Goal: Task Accomplishment & Management: Complete application form

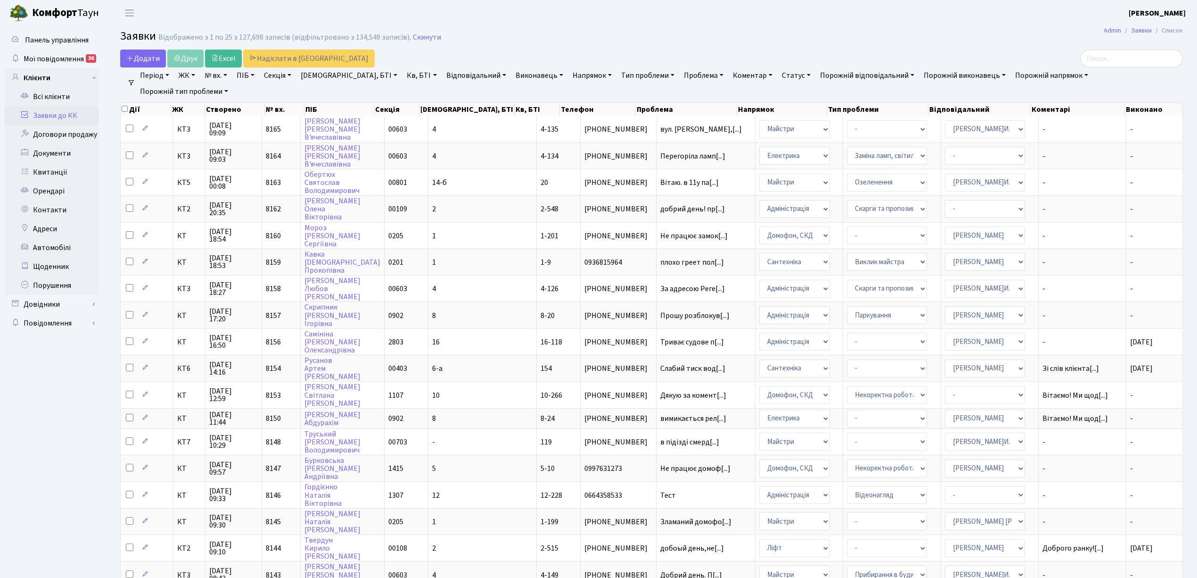
select select "25"
click at [425, 38] on link "Скинути" at bounding box center [427, 37] width 28 height 9
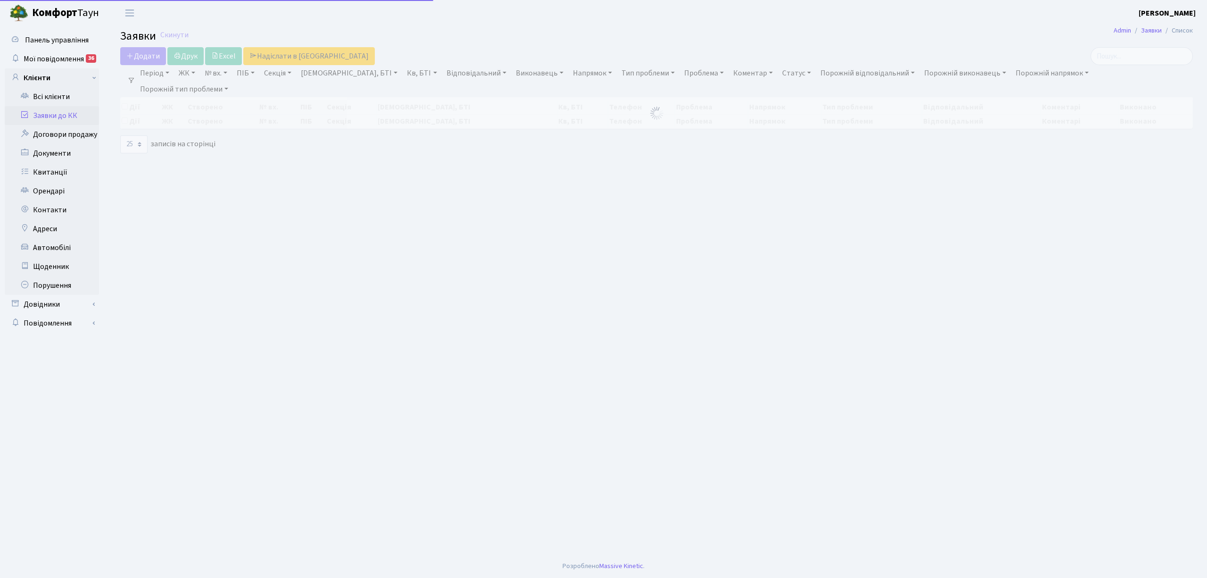
select select "25"
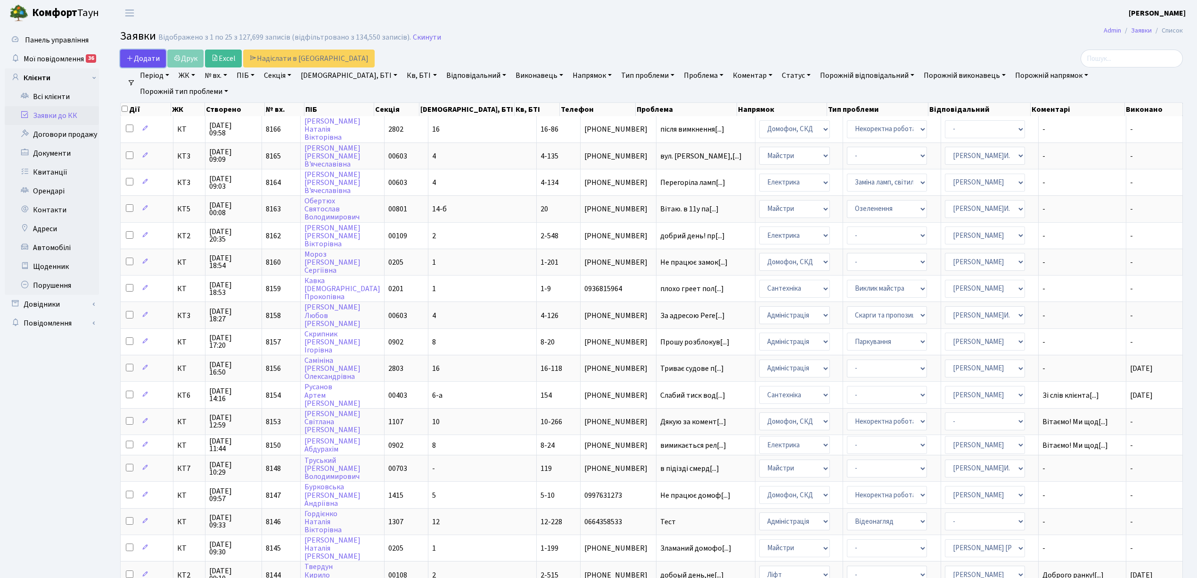
click at [136, 59] on span "Додати" at bounding box center [142, 58] width 33 height 10
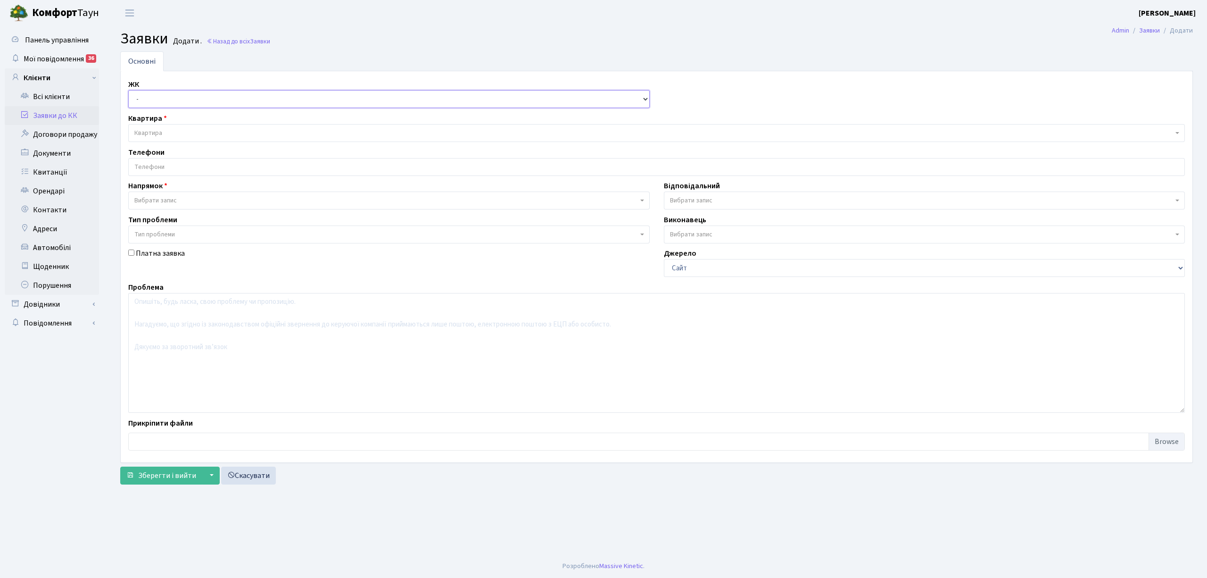
click at [148, 95] on select "- КТ, вул. Регенераторна, 4 КТ2, просп. Соборності, 17 КТ3, вул. Березнева, 16 …" at bounding box center [388, 99] width 521 height 18
select select "271"
click at [128, 91] on select "- КТ, вул. Регенераторна, 4 КТ2, просп. Соборності, 17 КТ3, вул. Березнева, 16 …" at bounding box center [388, 99] width 521 height 18
select select
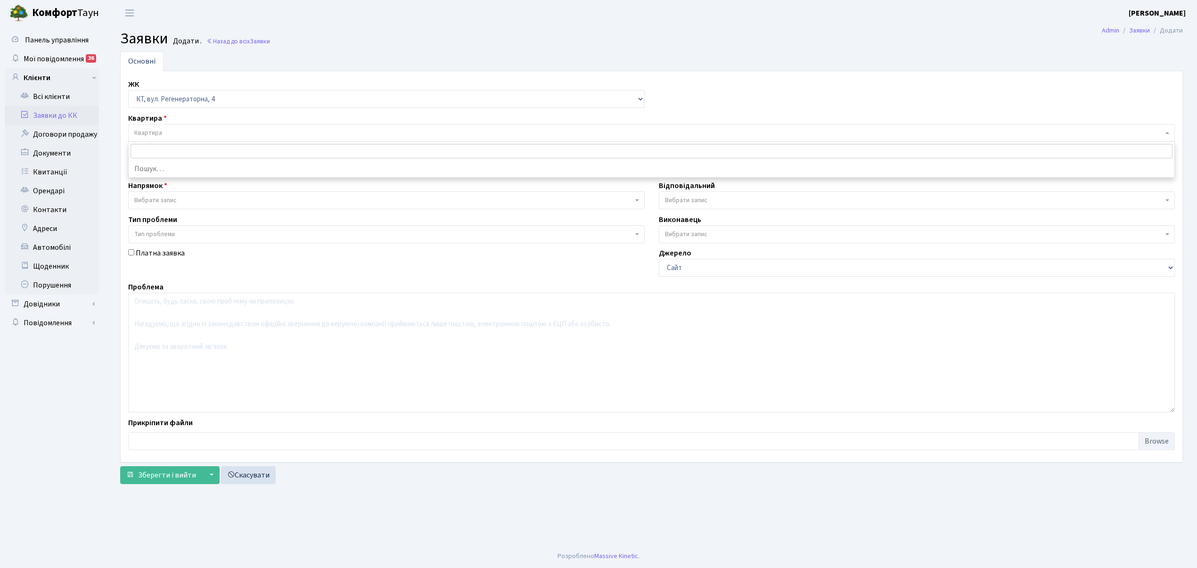
click at [153, 132] on span "Квартира" at bounding box center [148, 132] width 28 height 9
type input "O"
type input "Щ"
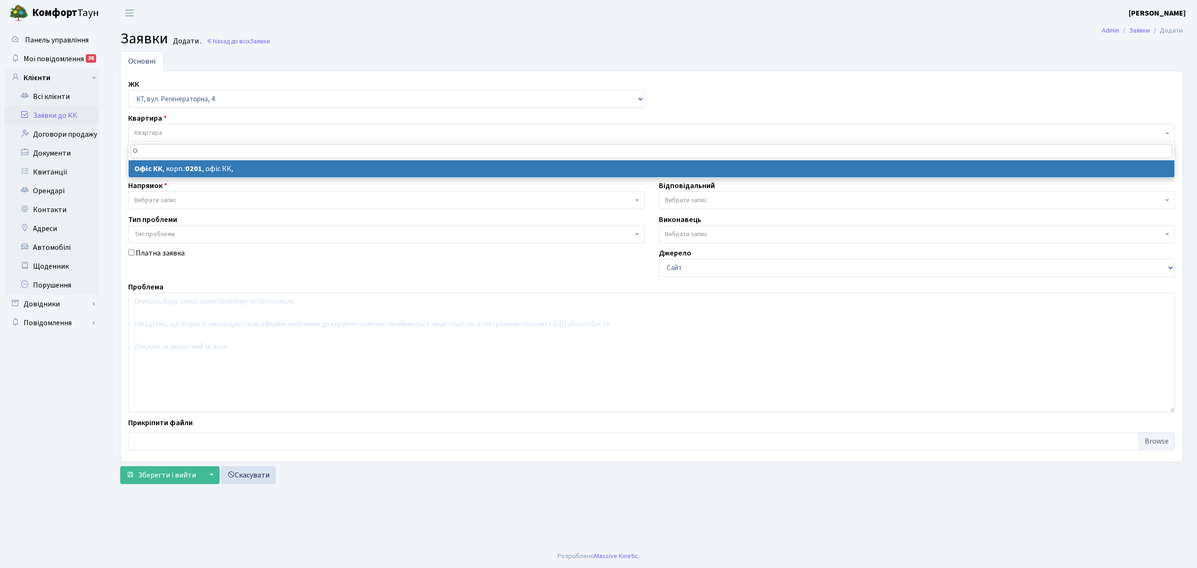
type input "О"
select select
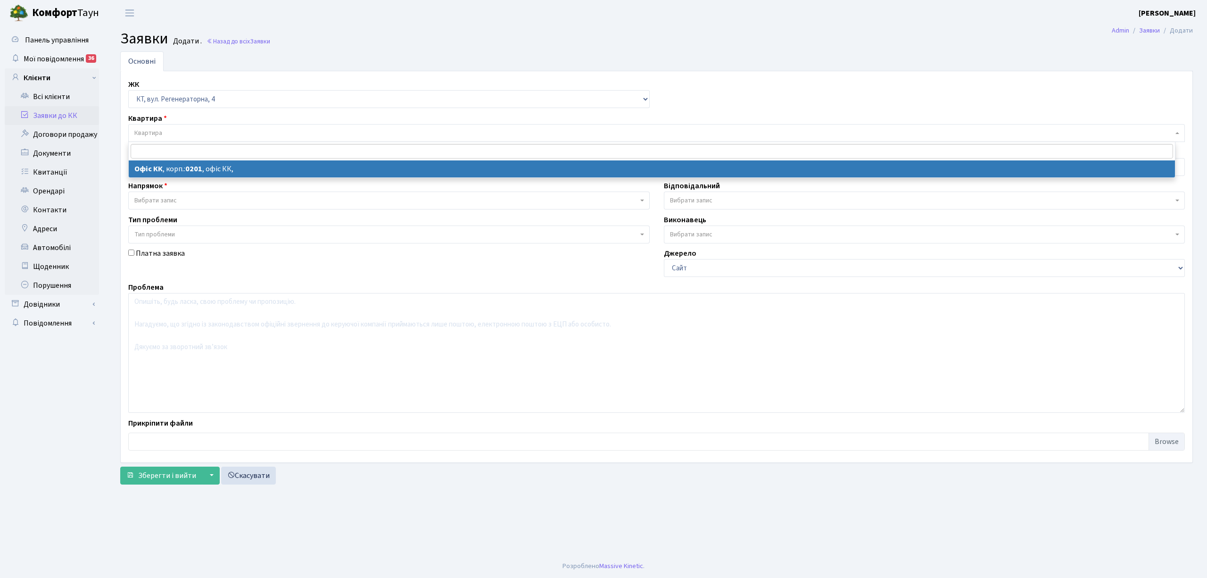
select select "4"
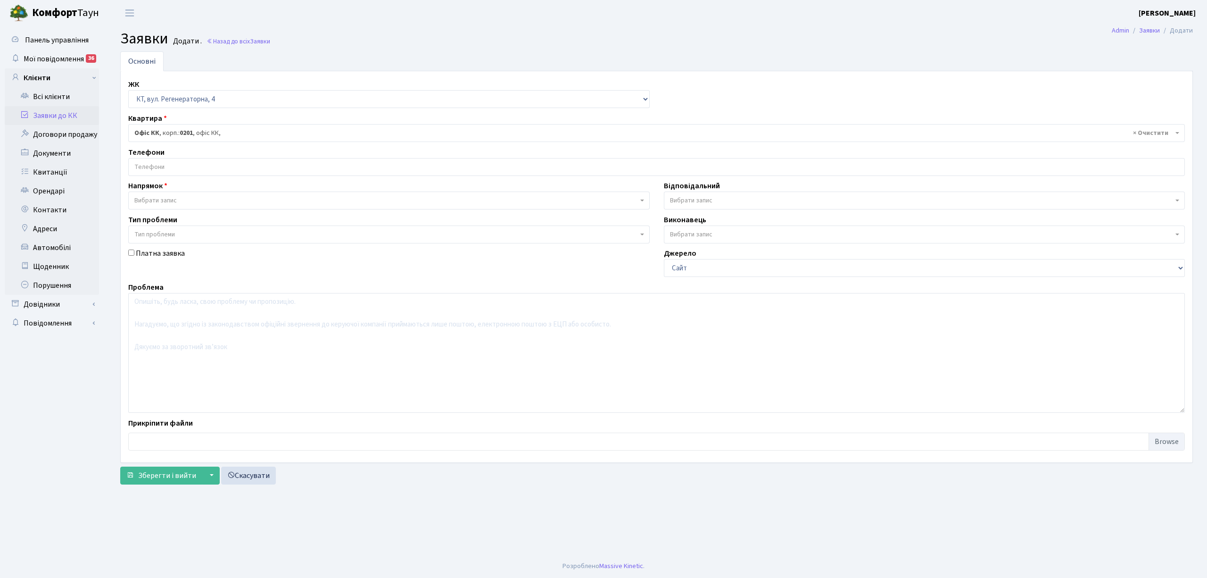
click at [338, 170] on input "search" at bounding box center [657, 166] width 1056 height 17
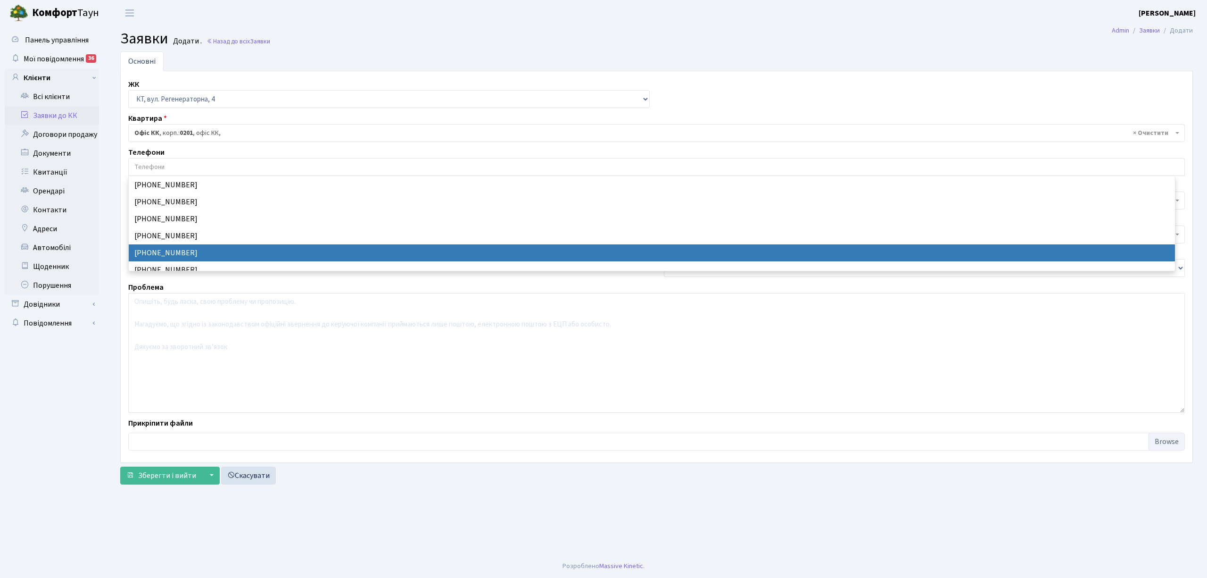
select select "24227"
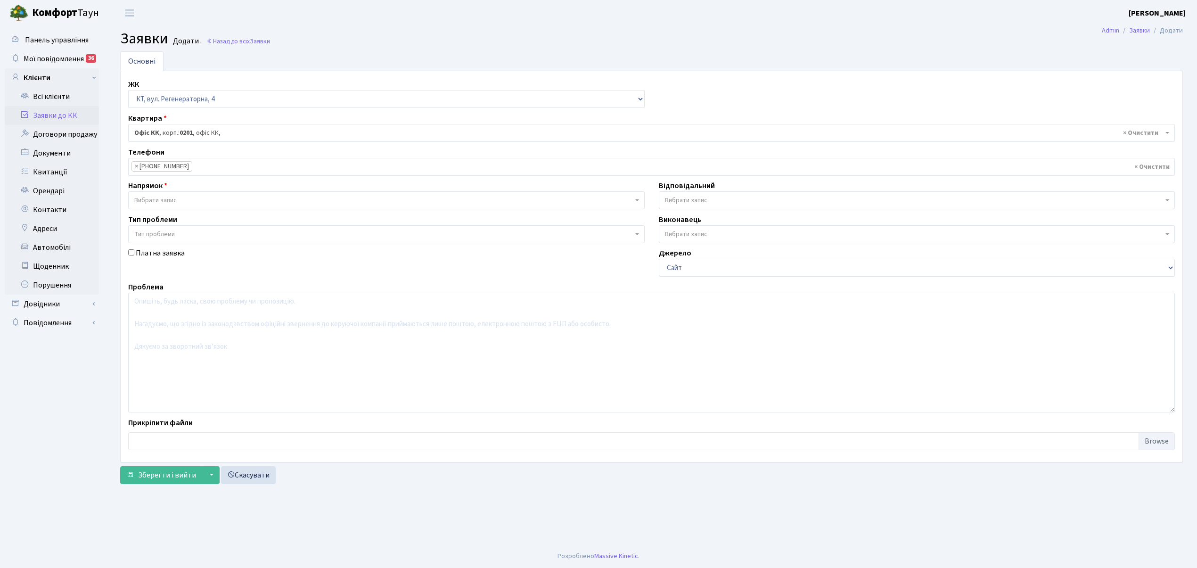
click at [277, 201] on span "Вибрати запис" at bounding box center [383, 200] width 499 height 9
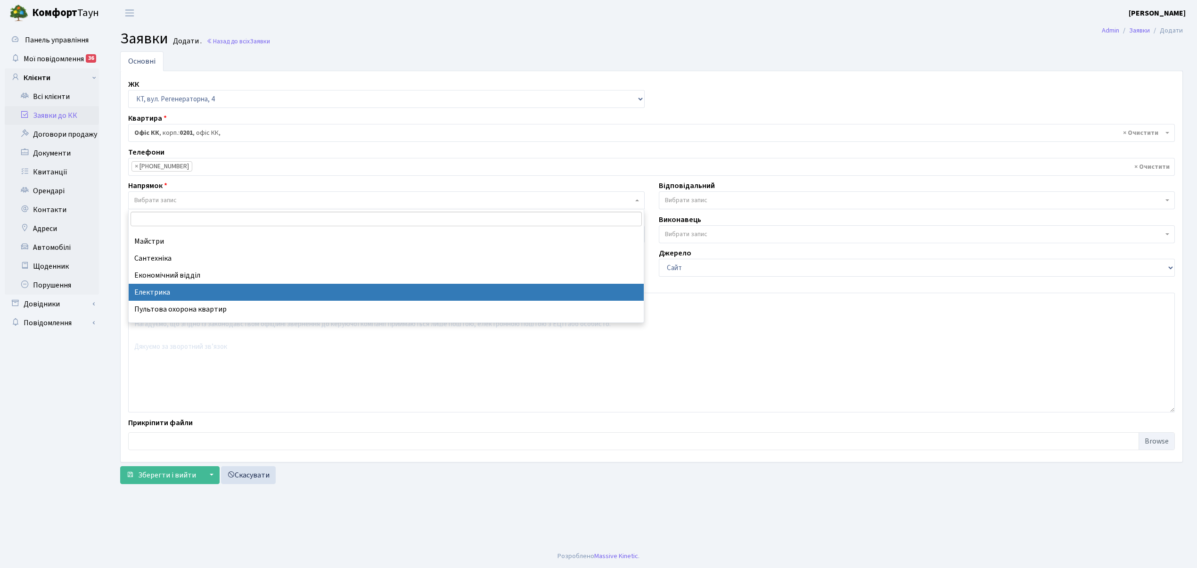
select select "3"
select select
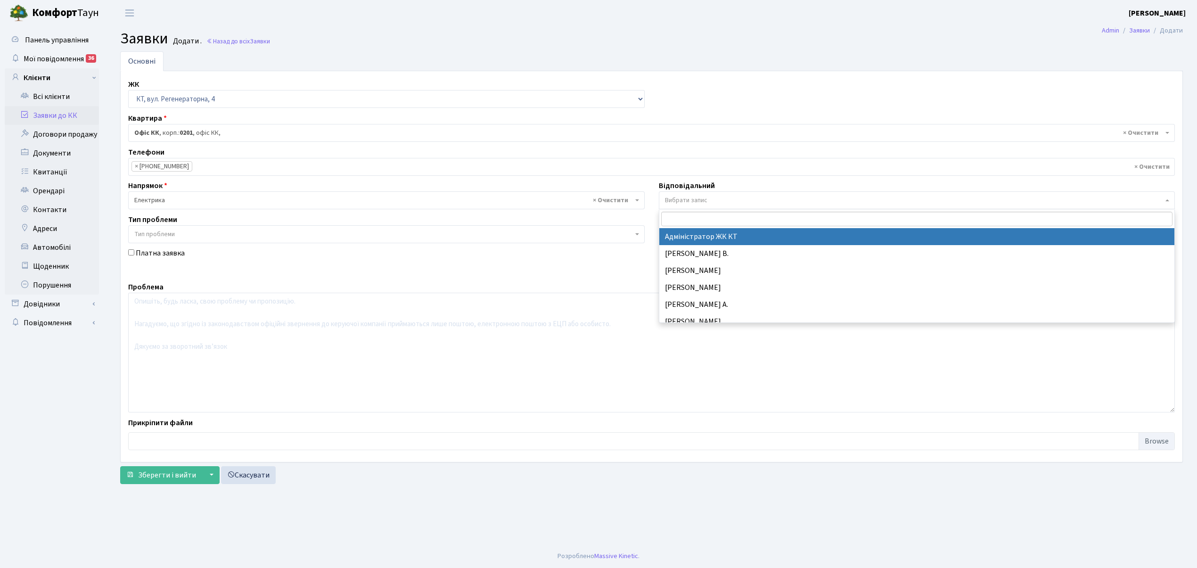
drag, startPoint x: 708, startPoint y: 197, endPoint x: 708, endPoint y: 203, distance: 6.1
click at [708, 197] on span "Вибрати запис" at bounding box center [914, 200] width 499 height 9
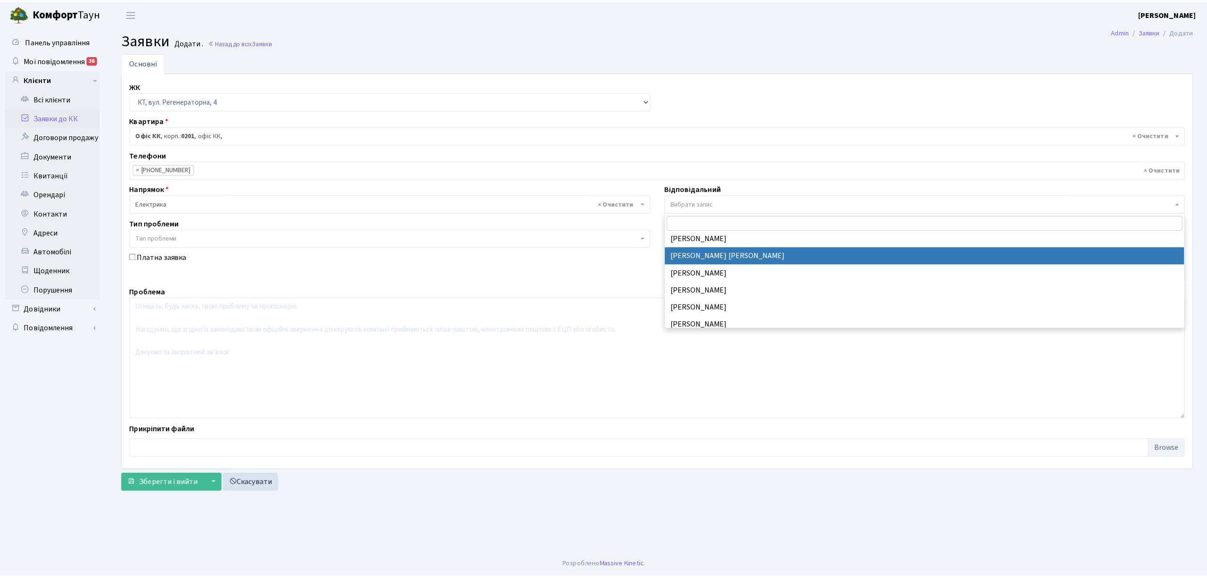
scroll to position [125, 0]
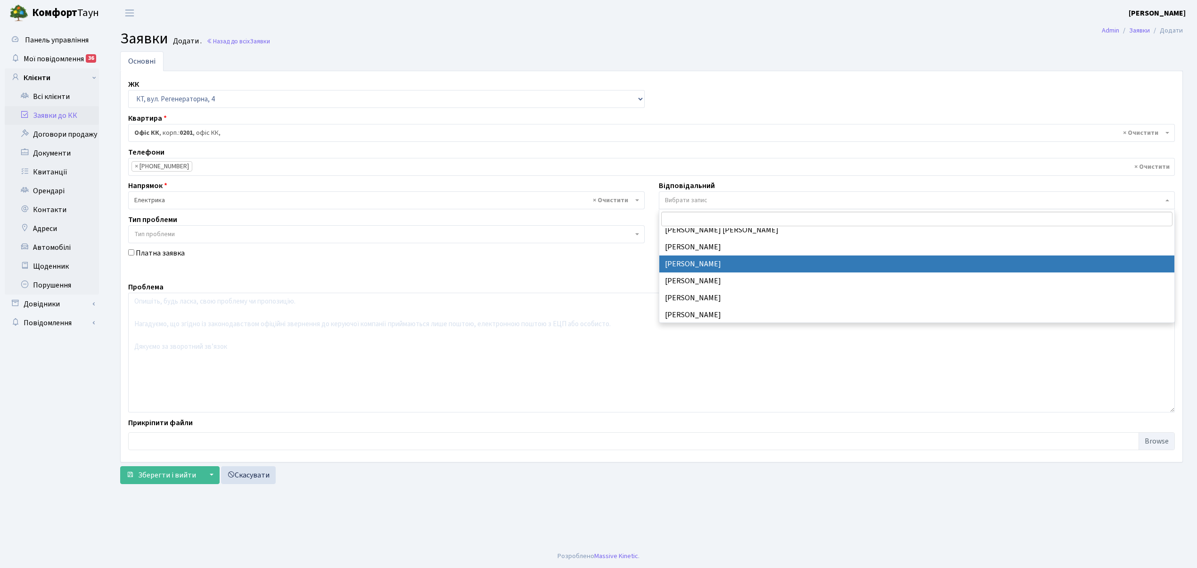
select select "22"
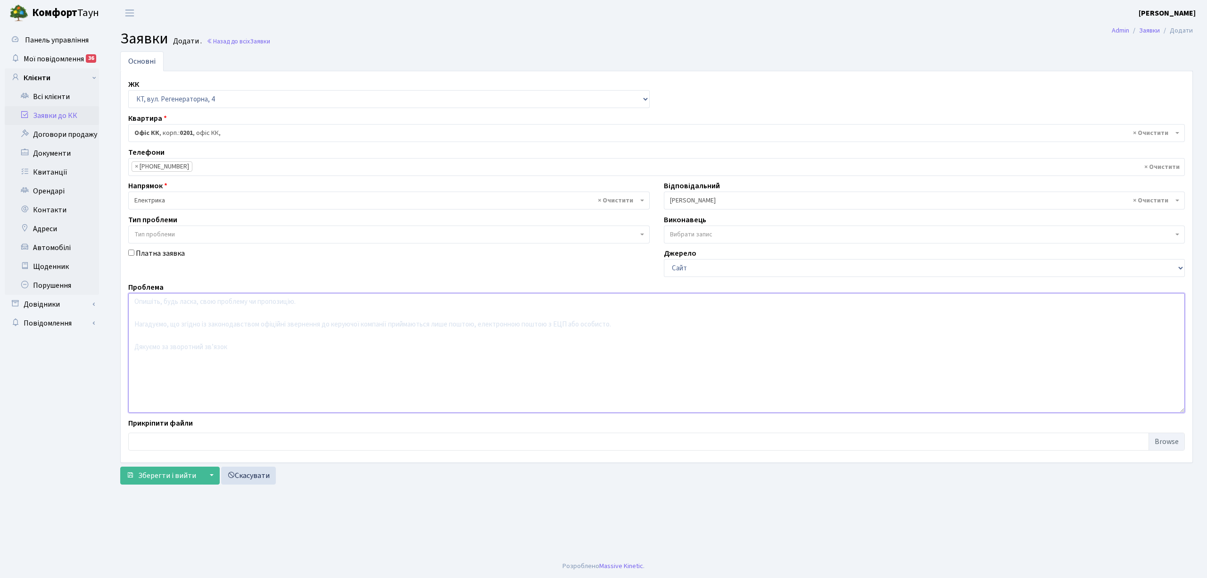
click at [176, 319] on textarea at bounding box center [656, 353] width 1056 height 120
type textarea "7 КПП не працює фіртка на відкриття, не спрацьовує електричний замок."
click at [154, 474] on span "Зберегти і вийти" at bounding box center [167, 475] width 58 height 10
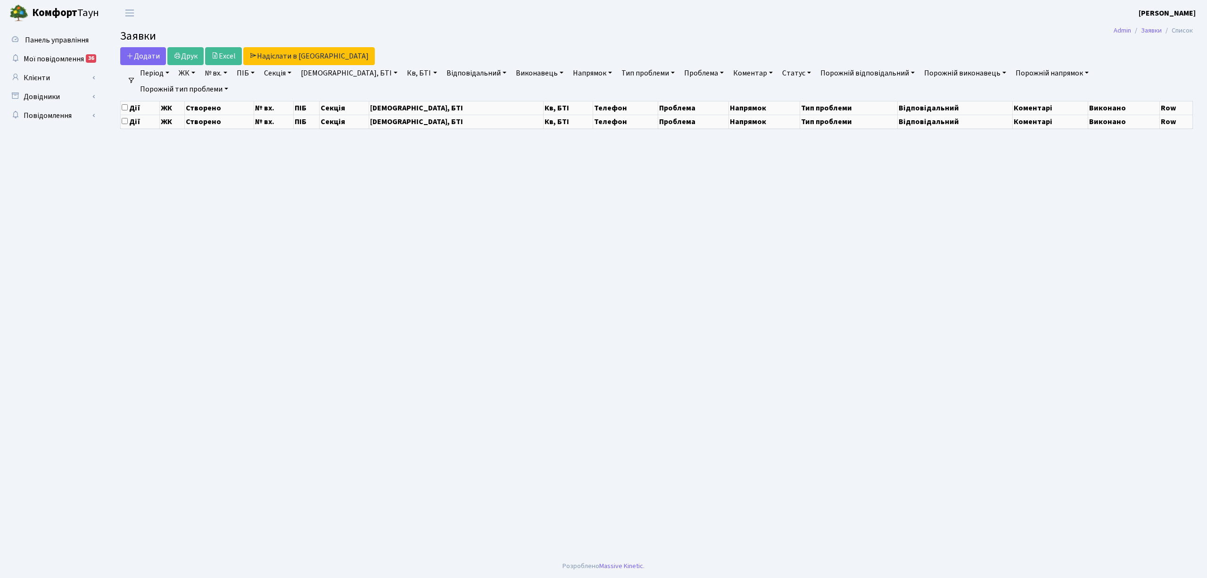
select select "25"
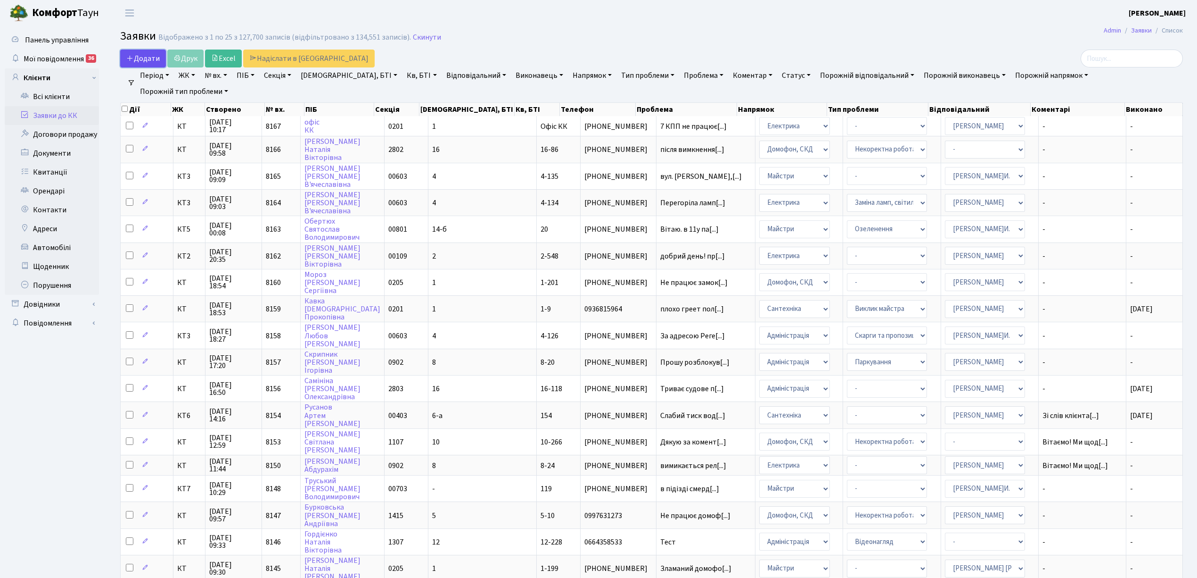
click at [138, 60] on span "Додати" at bounding box center [142, 58] width 33 height 10
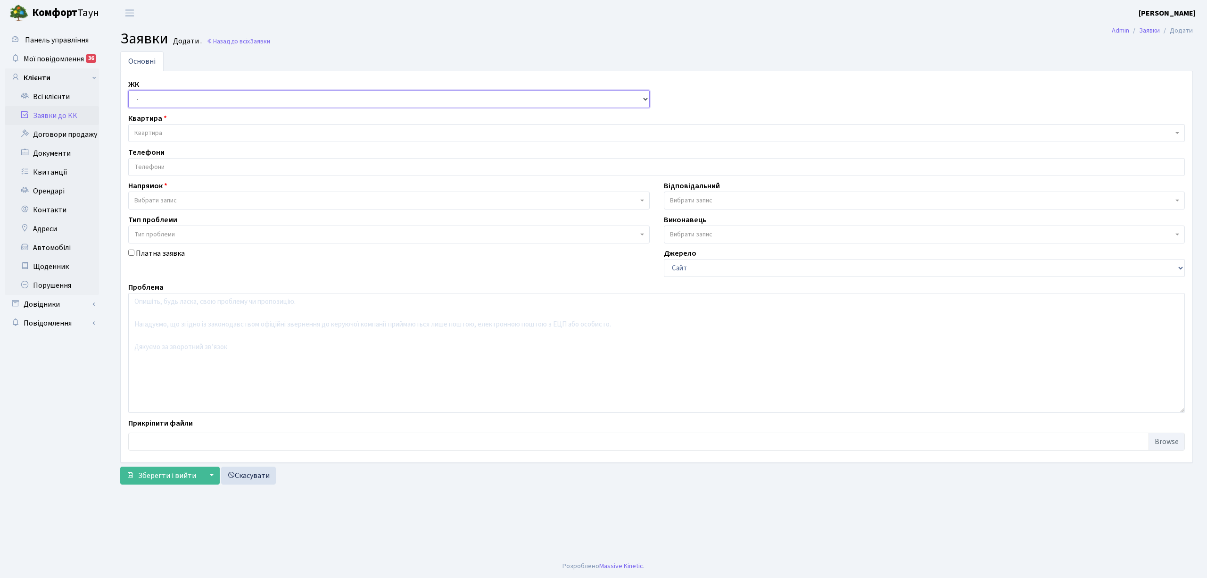
click at [160, 97] on select "- КТ, вул. Регенераторна, 4 КТ2, просп. [STREET_ADDRESS] [STREET_ADDRESS] [PERS…" at bounding box center [388, 99] width 521 height 18
select select "271"
click at [128, 91] on select "- КТ, вул. Регенераторна, 4 КТ2, просп. [STREET_ADDRESS] [STREET_ADDRESS] [PERS…" at bounding box center [388, 99] width 521 height 18
select select
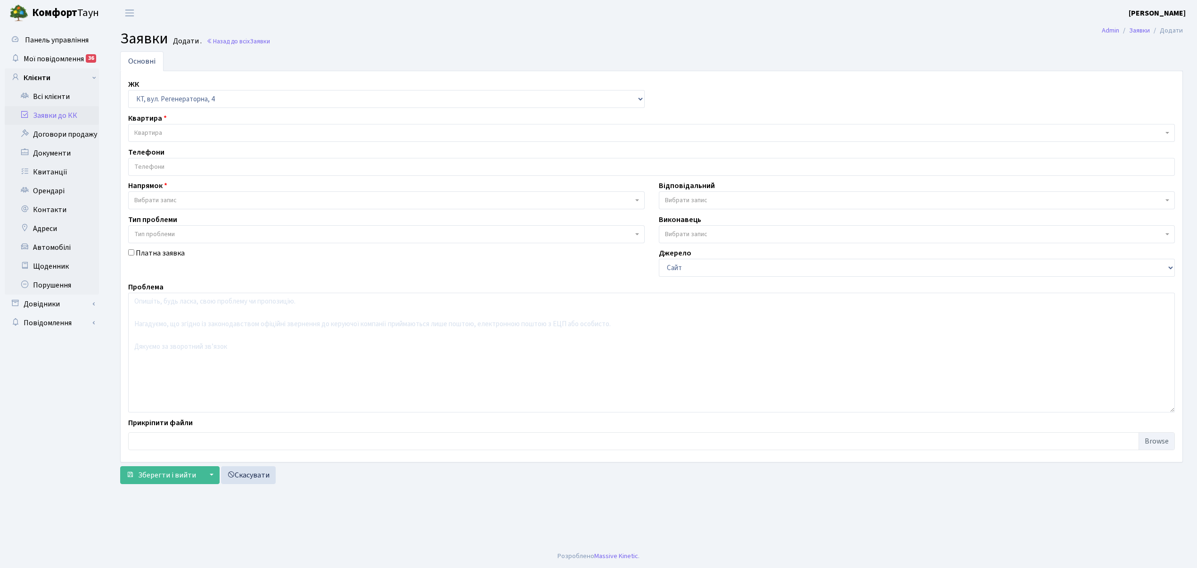
click at [174, 134] on span "Квартира" at bounding box center [648, 132] width 1029 height 9
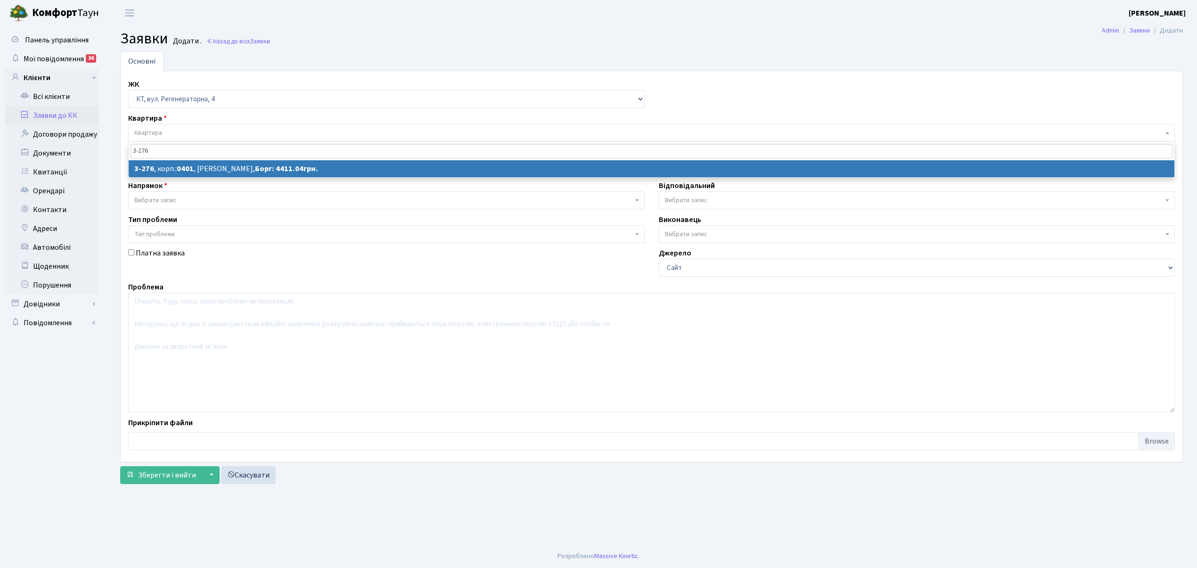
type input "3-276"
select select
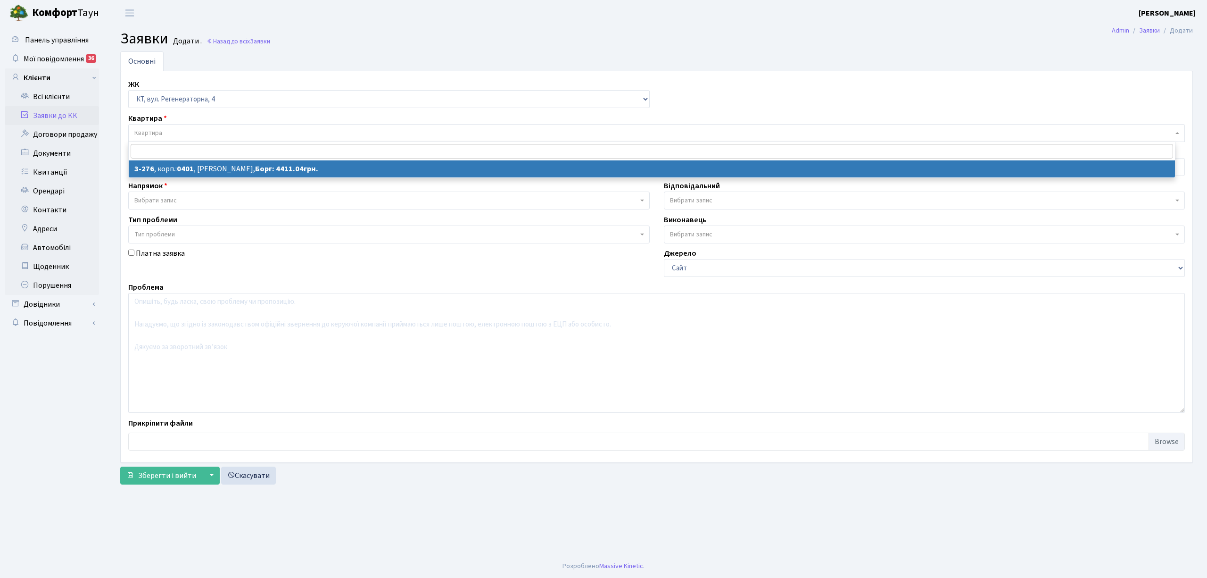
select select "769"
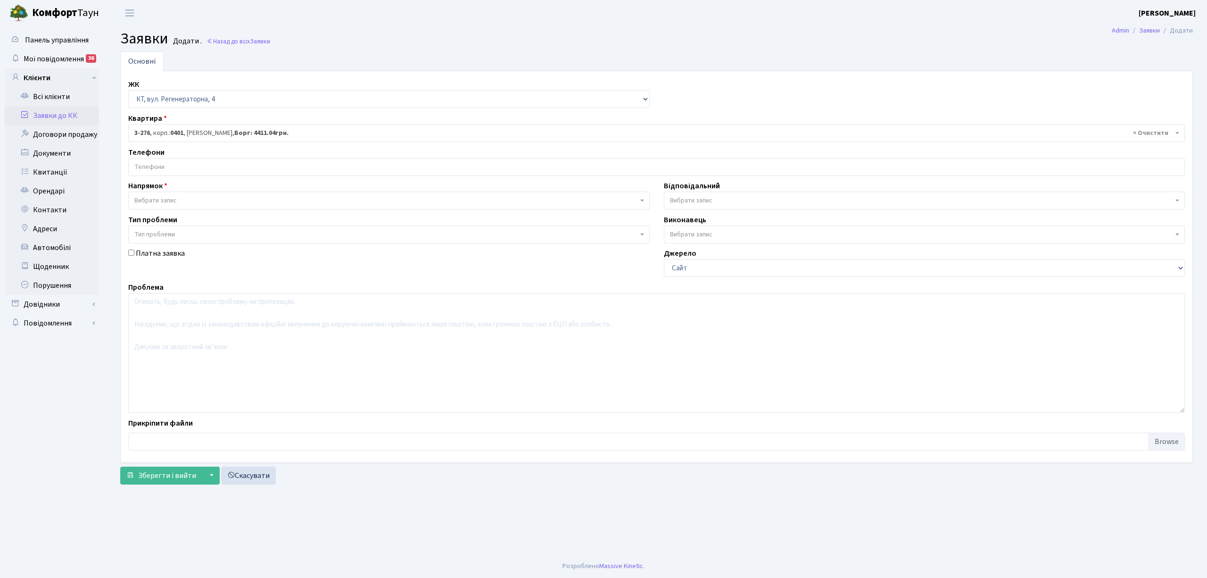
click at [201, 172] on input "search" at bounding box center [657, 166] width 1056 height 17
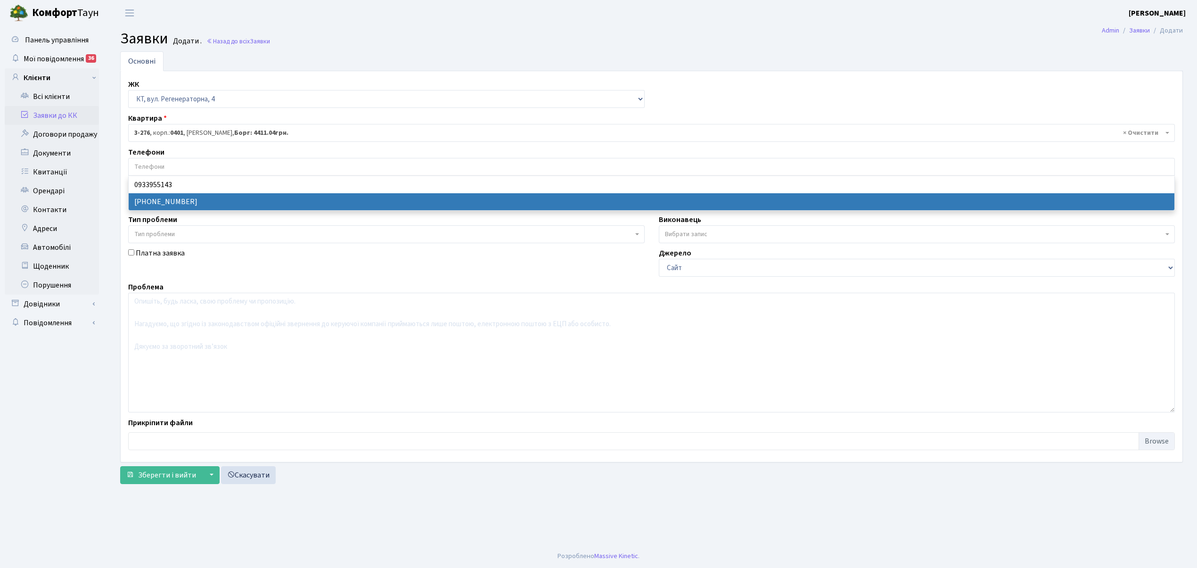
select select "63728"
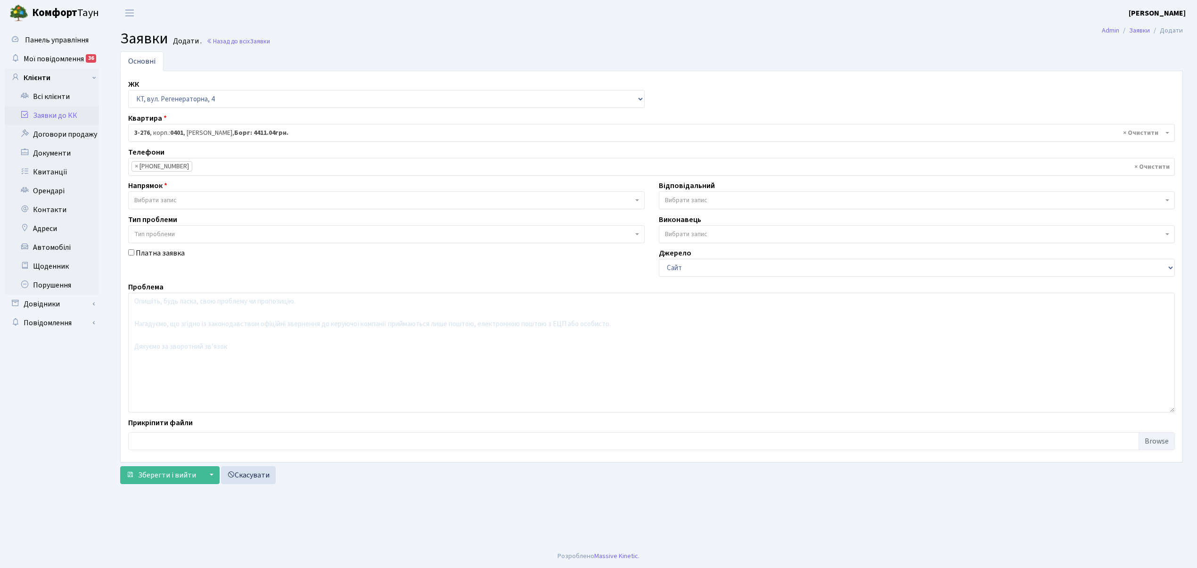
click at [191, 198] on span "Вибрати запис" at bounding box center [383, 200] width 499 height 9
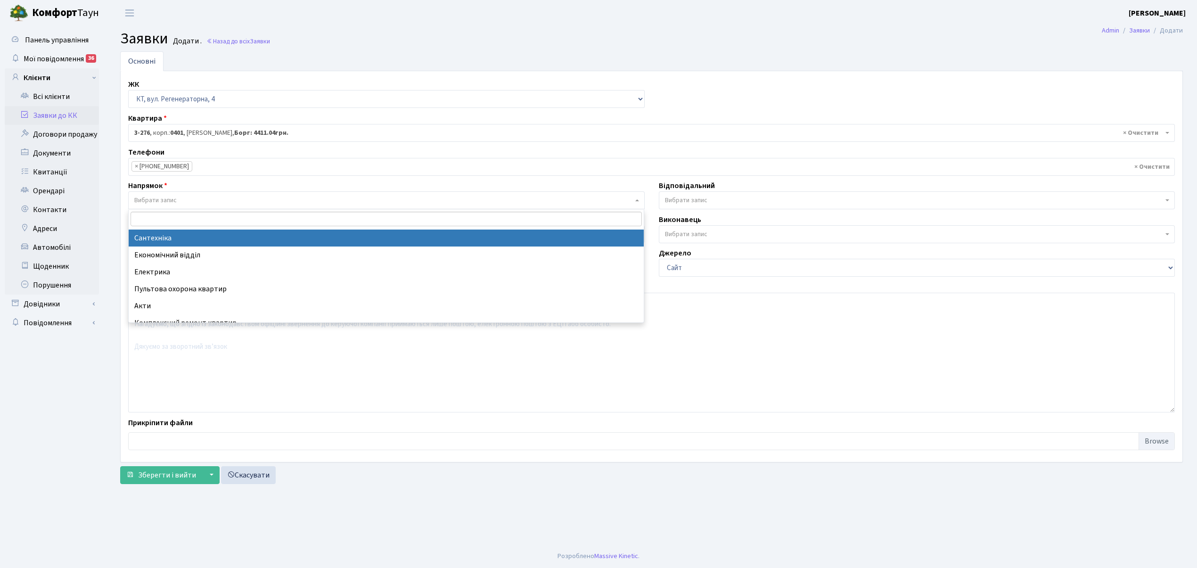
scroll to position [46, 0]
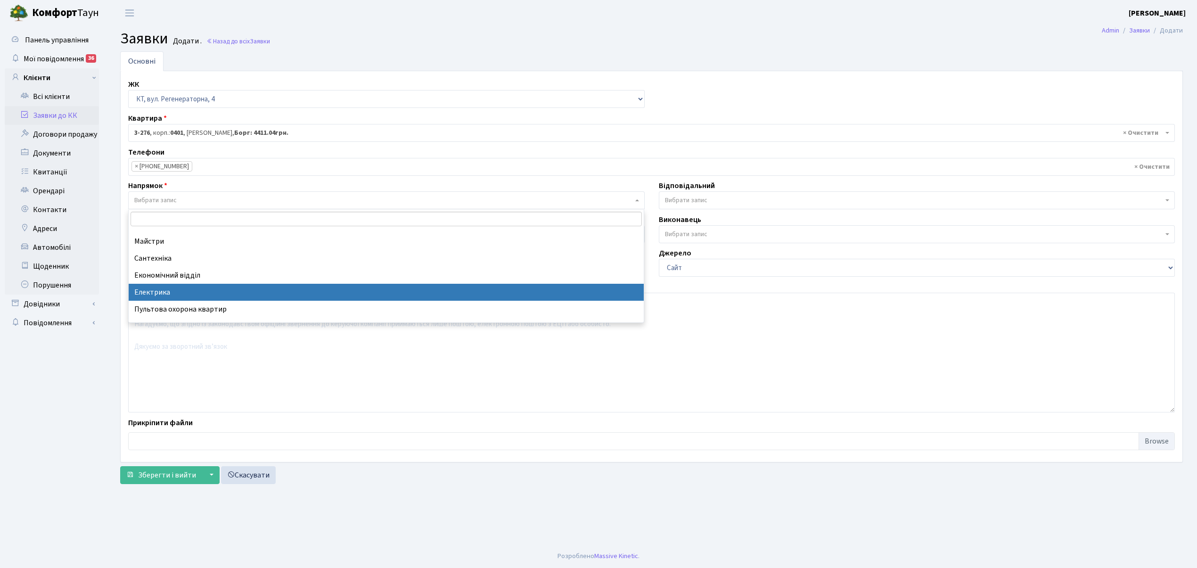
select select "3"
select select
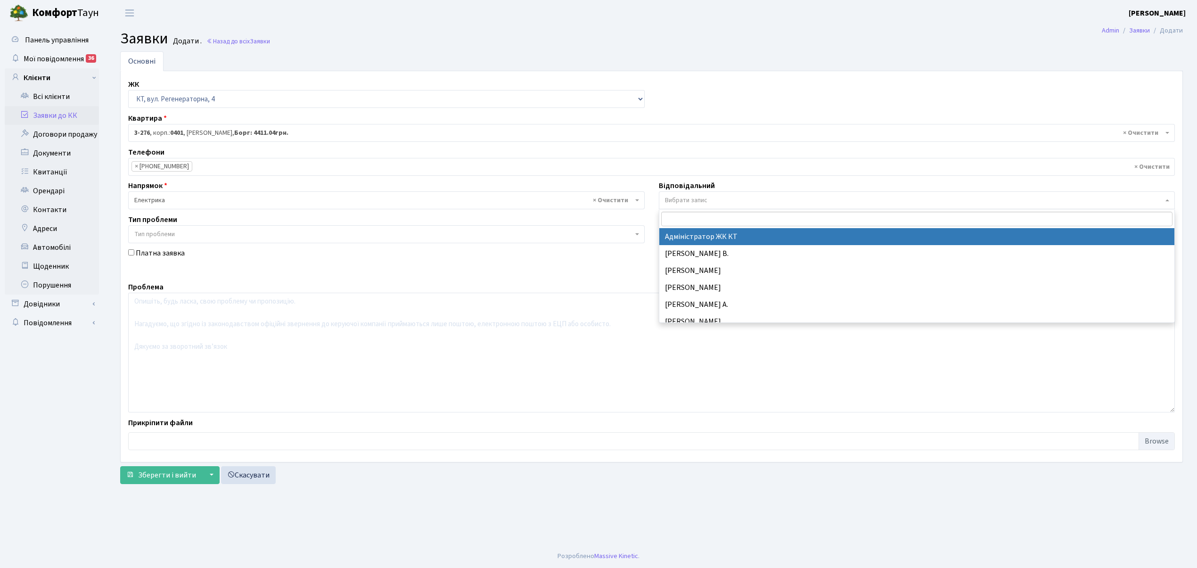
click at [717, 200] on span "Вибрати запис" at bounding box center [914, 200] width 499 height 9
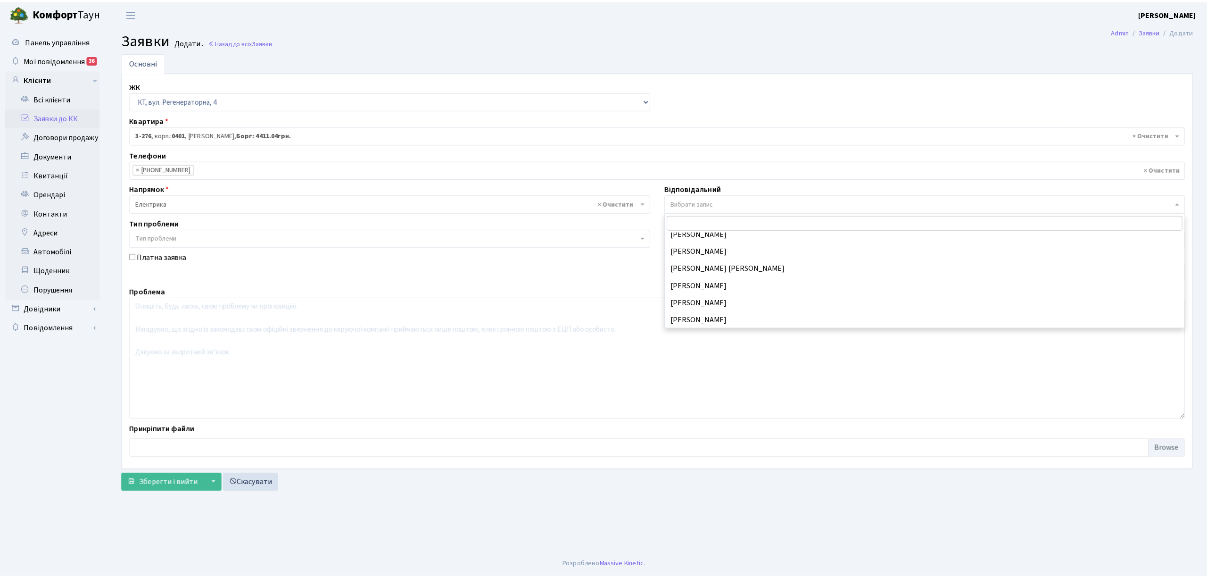
scroll to position [125, 0]
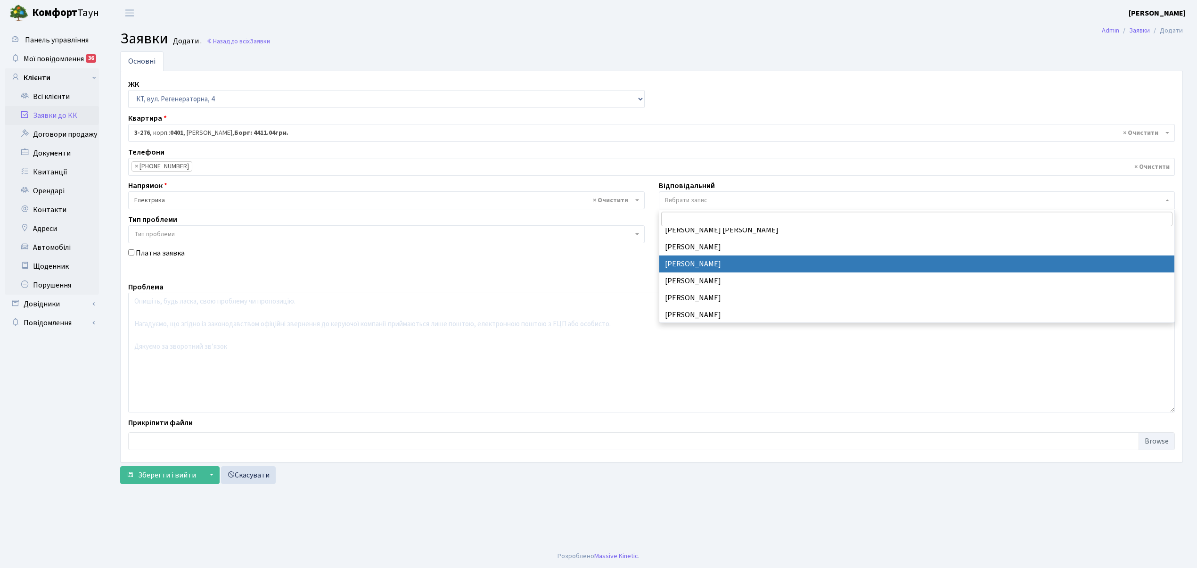
select select "22"
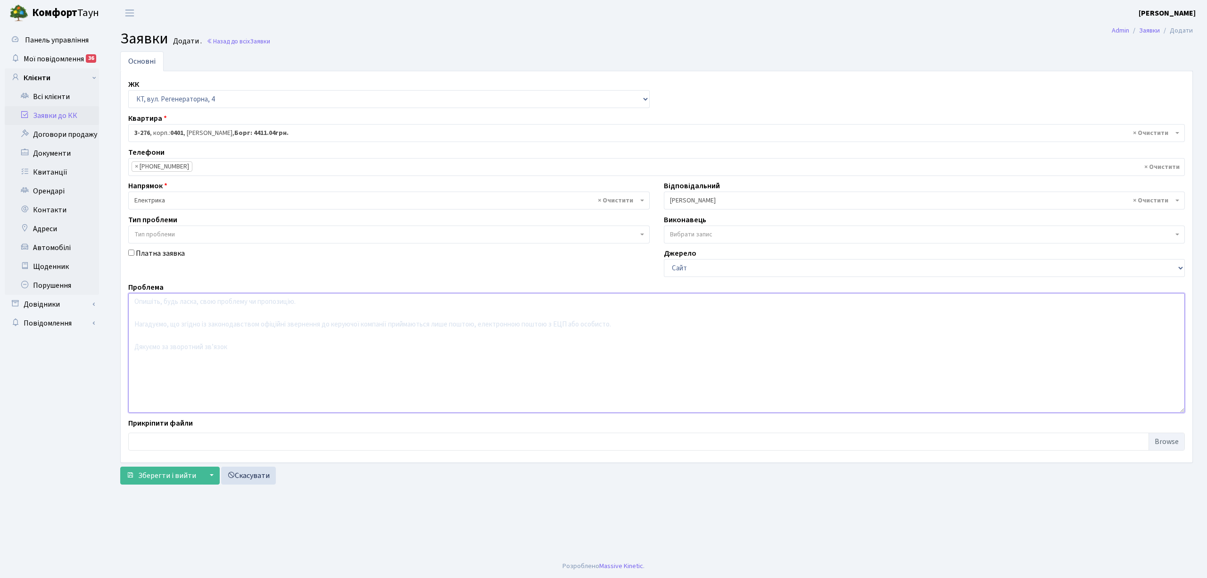
click at [140, 314] on textarea at bounding box center [656, 353] width 1056 height 120
type textarea "9 пов, освітити корідор вокруг ліфта, вихід на тех поверх."
click at [156, 478] on span "Зберегти і вийти" at bounding box center [167, 475] width 58 height 10
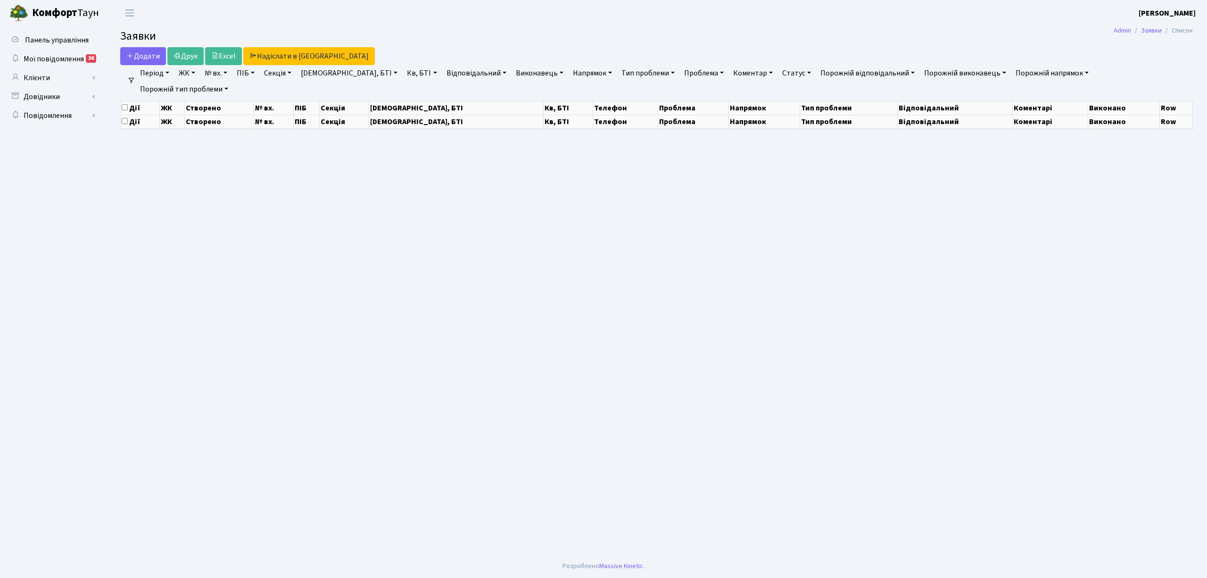
select select "25"
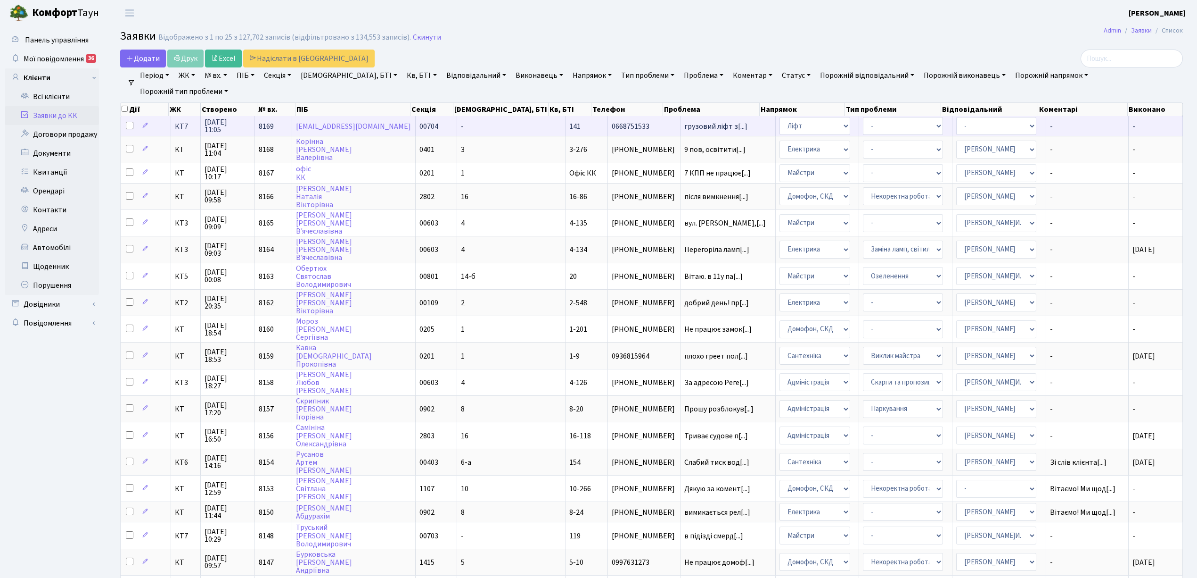
click at [287, 125] on td "8169" at bounding box center [273, 126] width 37 height 20
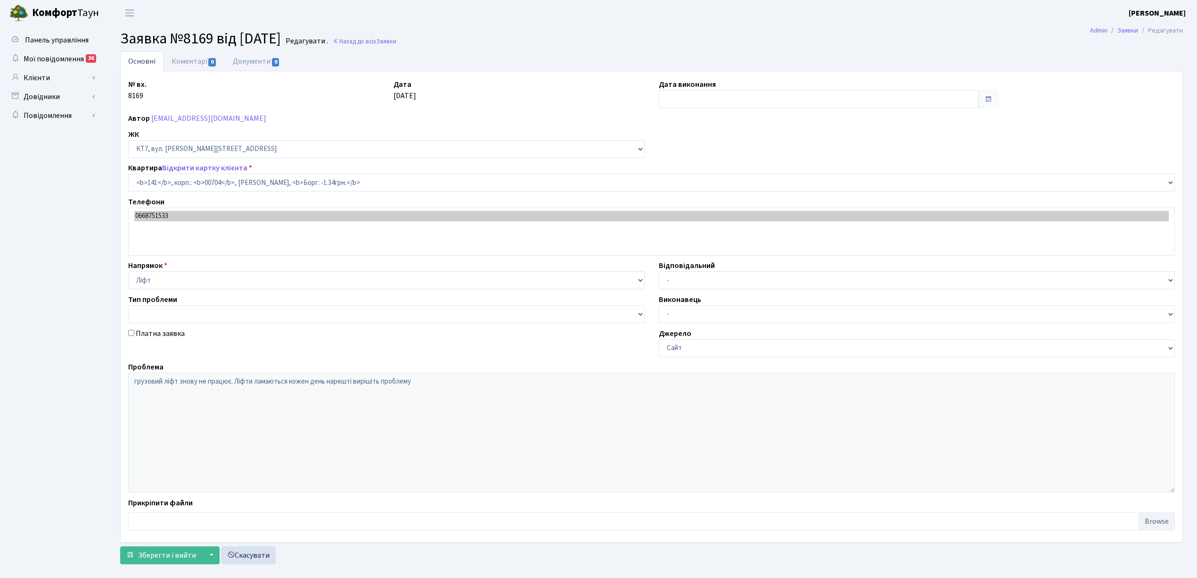
select select "18544"
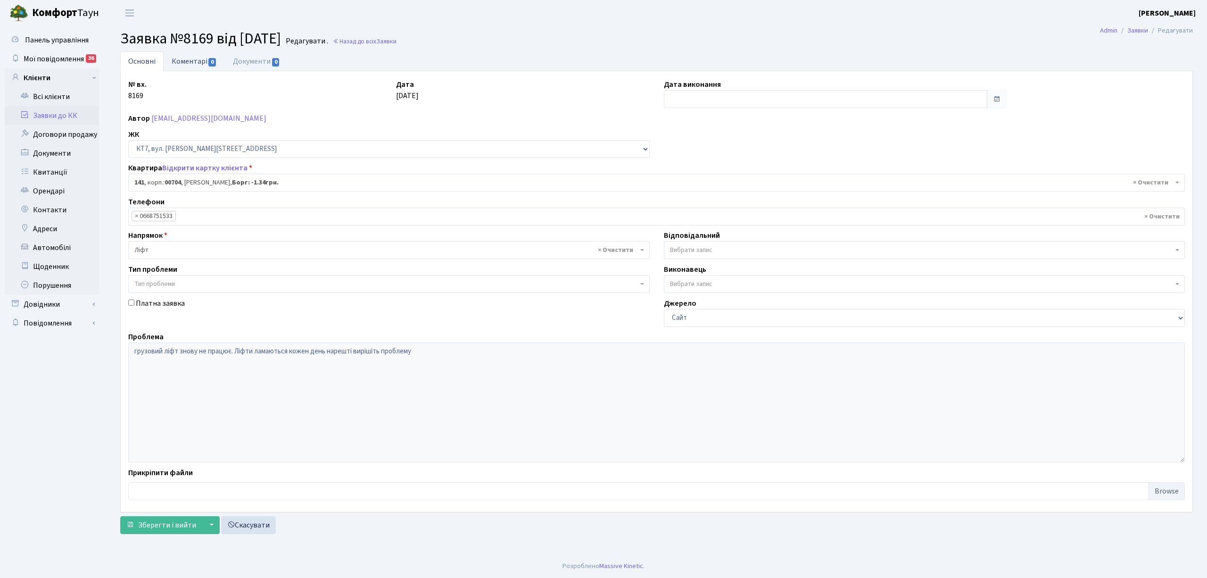
click at [190, 63] on link "Коментарі 0" at bounding box center [194, 60] width 61 height 19
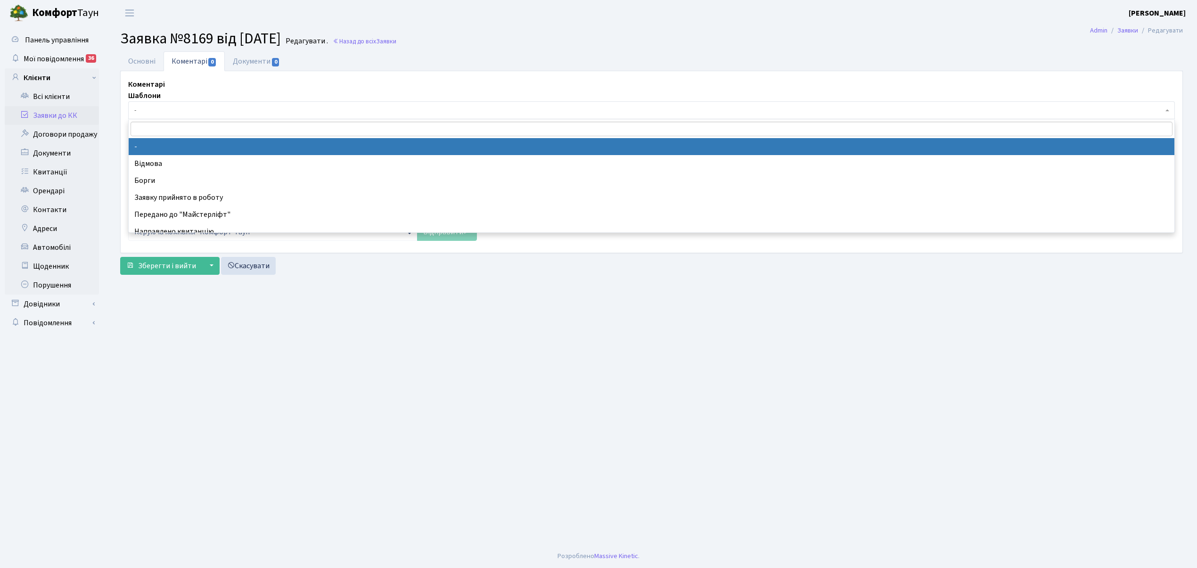
click at [193, 116] on span "-" at bounding box center [651, 110] width 1047 height 18
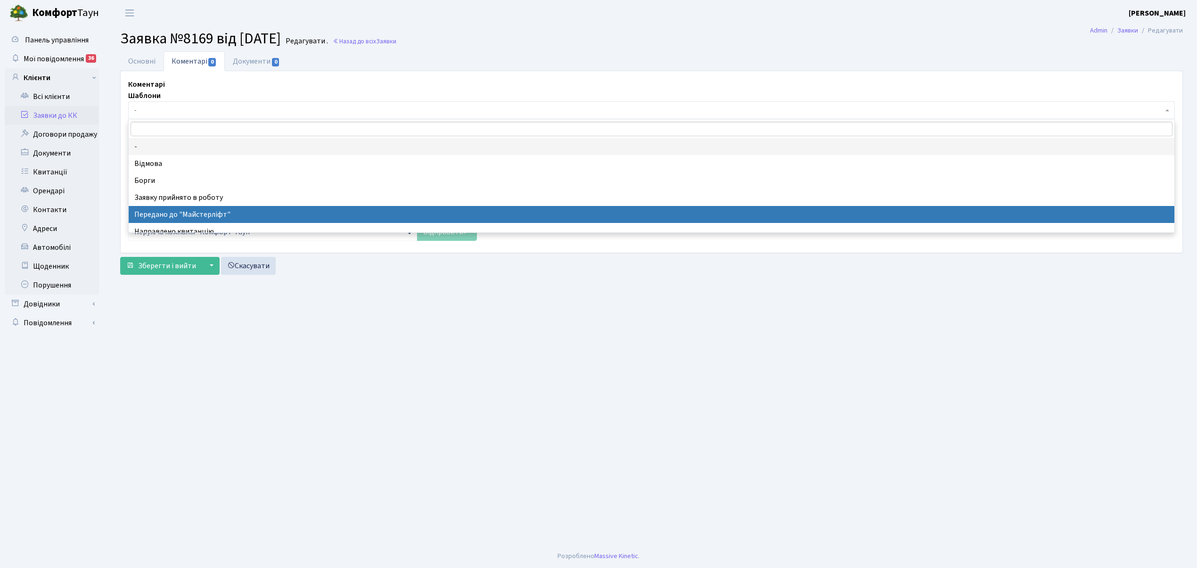
select select "9"
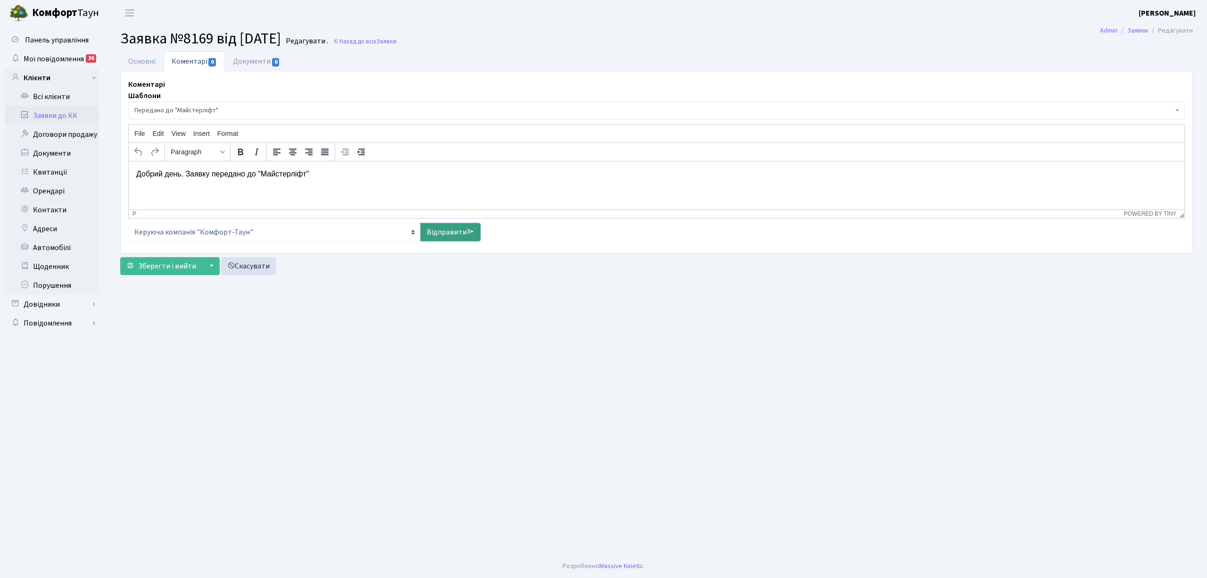
click at [451, 229] on link "Відправити" at bounding box center [451, 232] width 60 height 18
select select
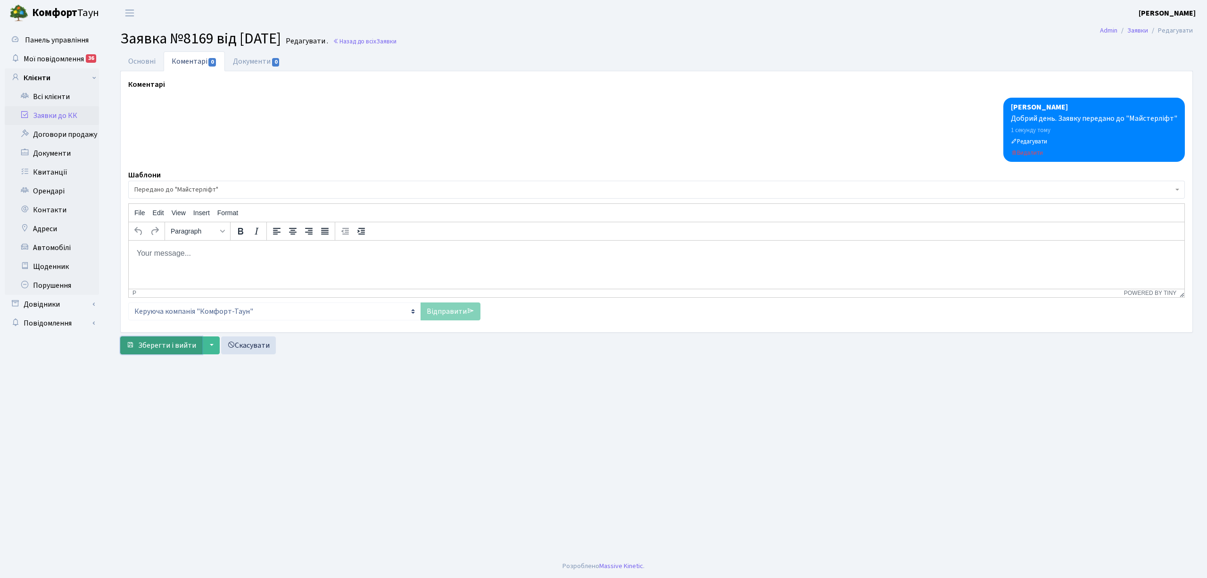
click at [186, 339] on button "Зберегти і вийти" at bounding box center [161, 345] width 82 height 18
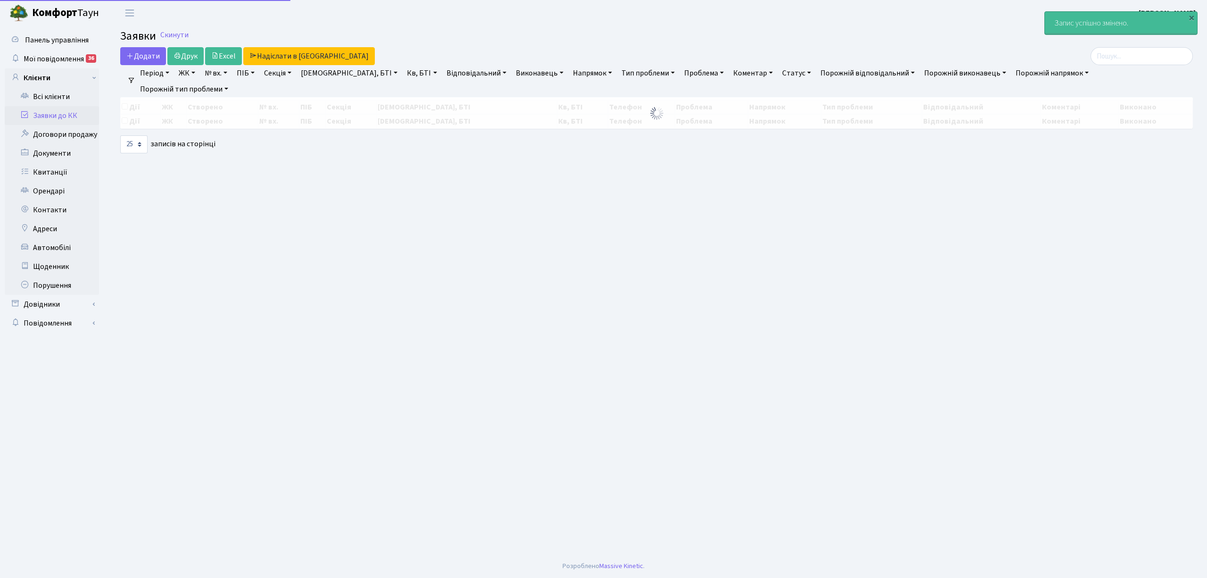
select select "25"
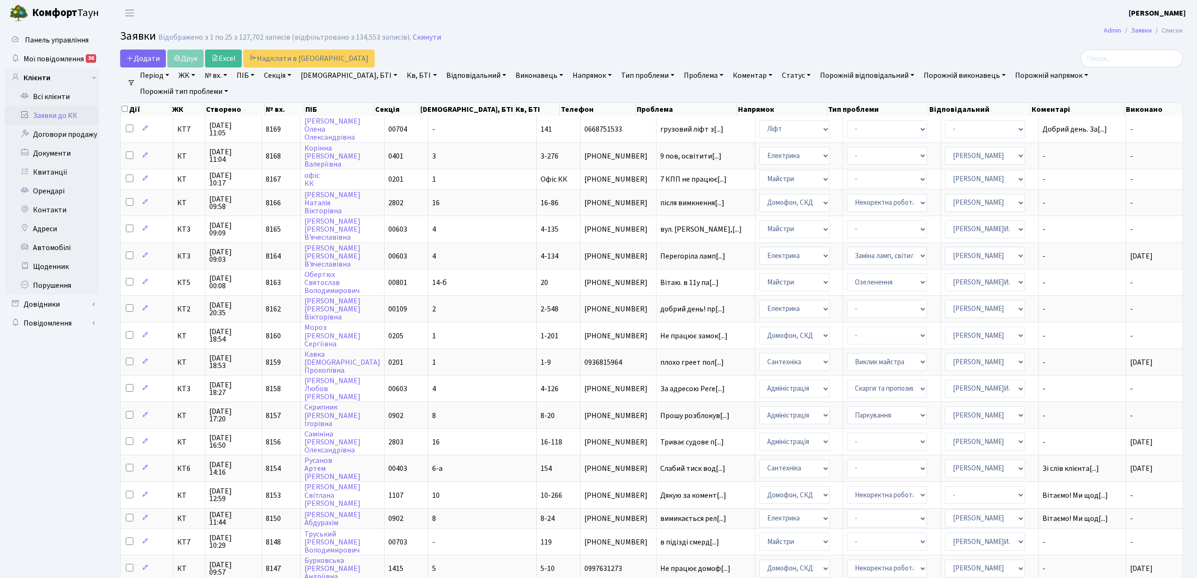
click at [569, 74] on link "Напрямок" at bounding box center [592, 75] width 47 height 16
click at [571, 144] on li "Ліфт" at bounding box center [628, 140] width 114 height 17
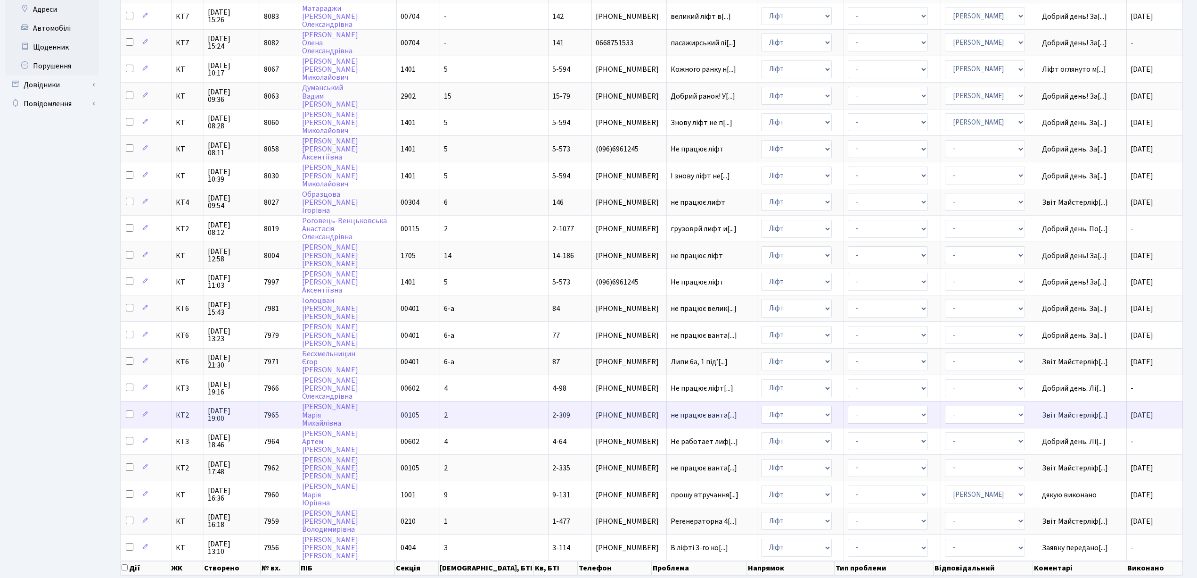
scroll to position [236, 0]
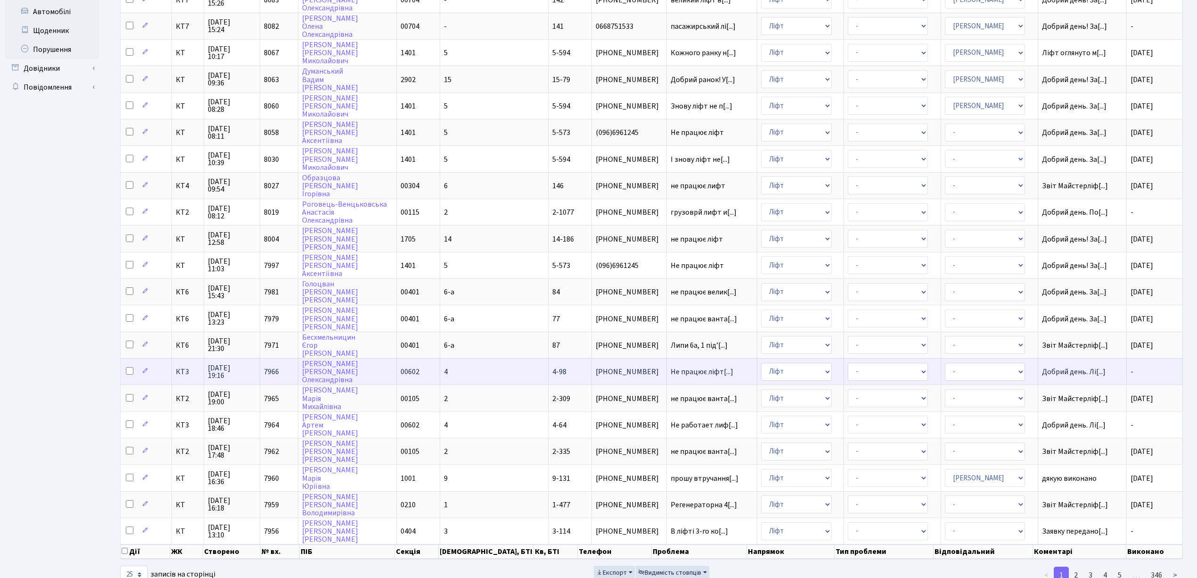
click at [812, 358] on td "- Адміністрація Домофон, СКД Ліфт Майстри Сантехніка Економічний відділ Електри…" at bounding box center [801, 371] width 87 height 26
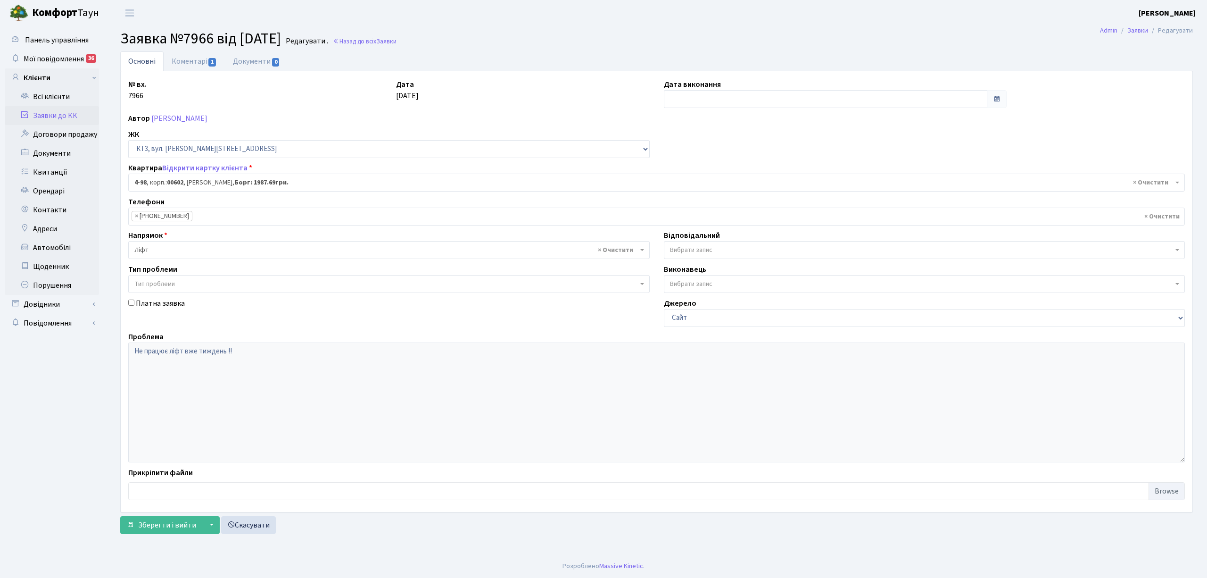
select select "16557"
click at [189, 62] on link "Коментарі 1" at bounding box center [194, 60] width 61 height 19
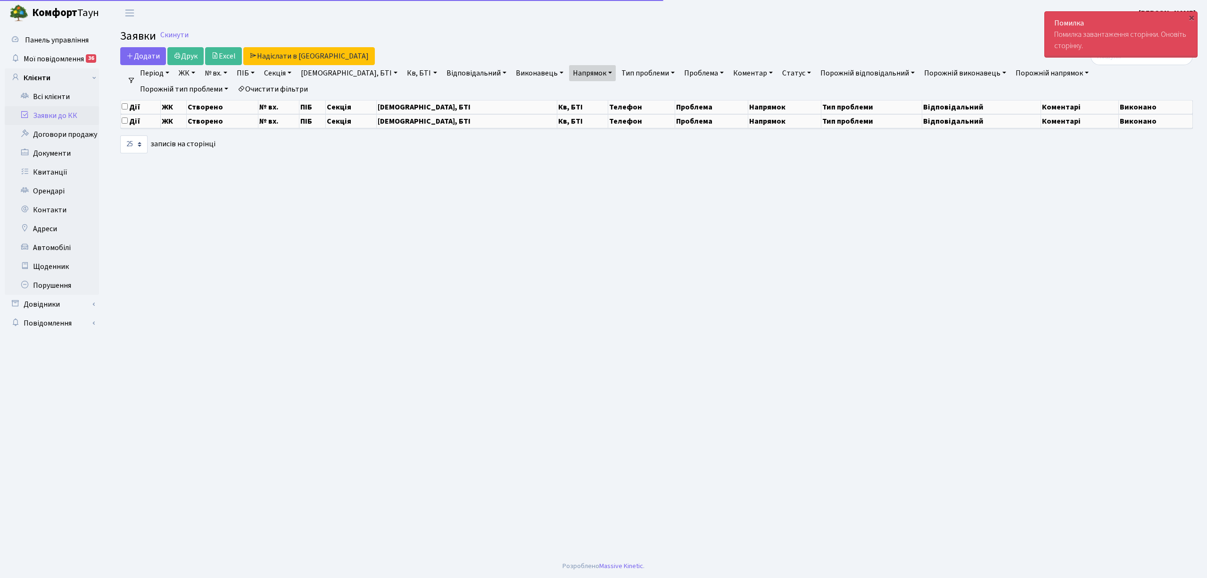
select select "25"
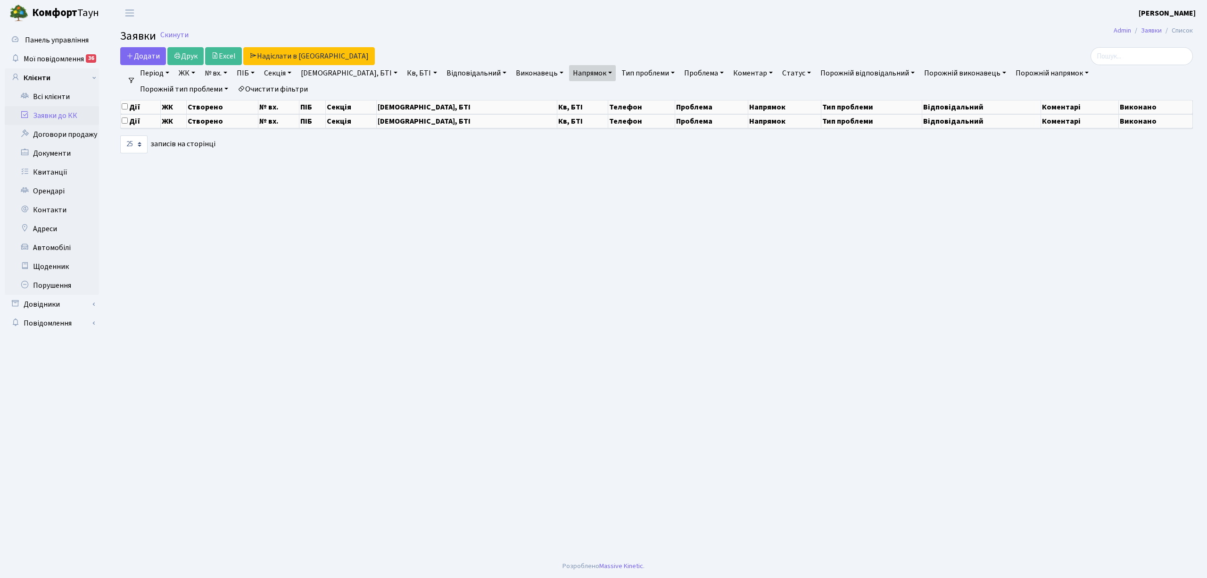
click at [569, 72] on link "Напрямок" at bounding box center [592, 73] width 47 height 16
click at [571, 134] on li "Ліфт" at bounding box center [628, 138] width 114 height 17
click at [170, 33] on link "Скинути" at bounding box center [174, 35] width 28 height 9
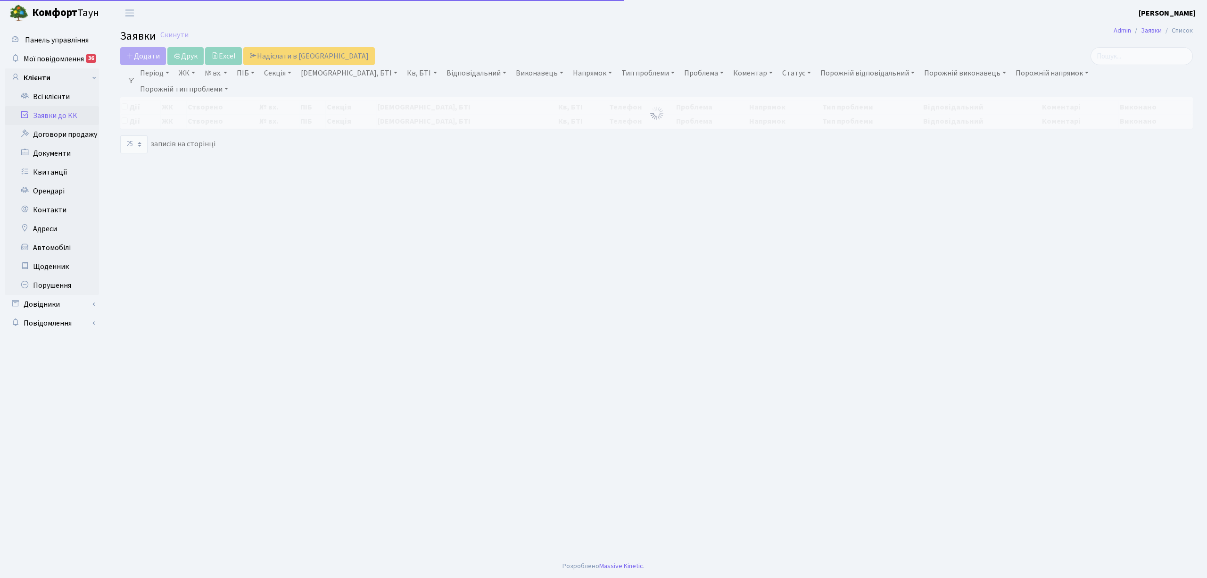
select select "25"
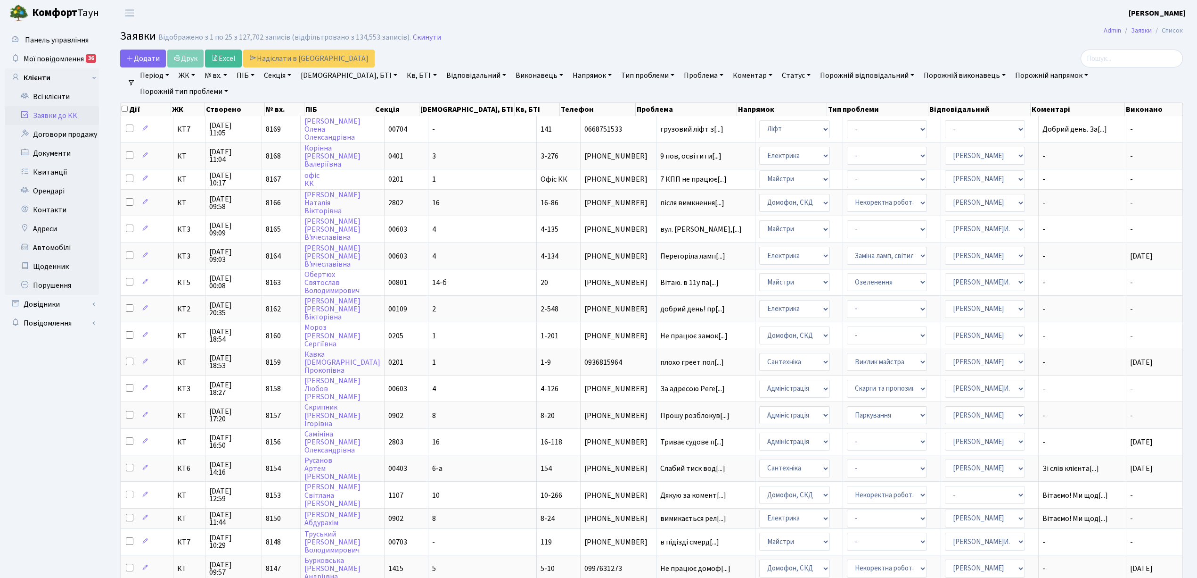
click at [569, 74] on link "Напрямок" at bounding box center [592, 75] width 47 height 16
click at [571, 140] on li "Ліфт" at bounding box center [628, 140] width 114 height 17
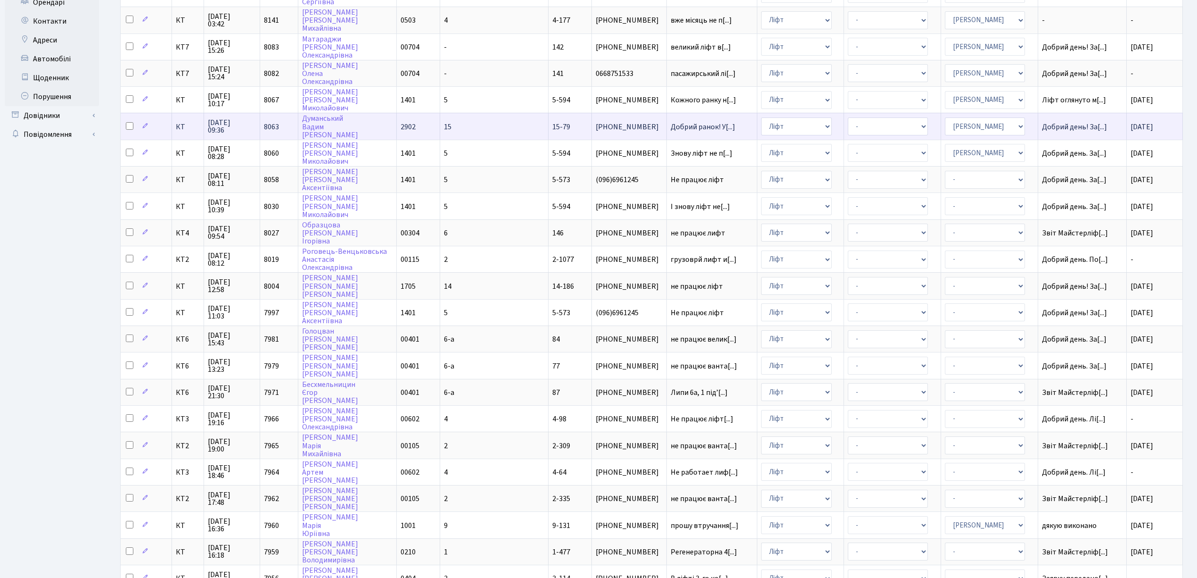
scroll to position [236, 0]
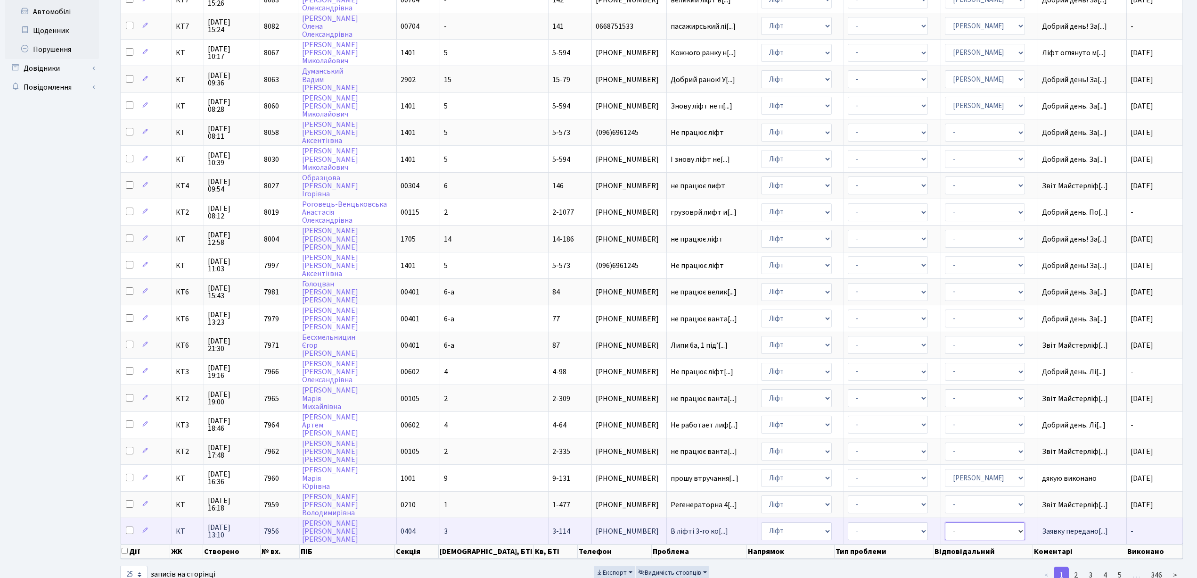
click at [974, 522] on select "- Адміністратор ЖК КТ Вижул В. В. Гордієнко Н.В. Дядюшкін Д.Ю. Кипчук Т. А. Кла…" at bounding box center [985, 531] width 80 height 18
select select "11"
click at [1018, 517] on td "- Адміністратор ЖК КТ Вижул В. В. Гордієнко Н.В. Дядюшкін Д.Ю. Кипчук Т. А. Кла…" at bounding box center [989, 530] width 97 height 26
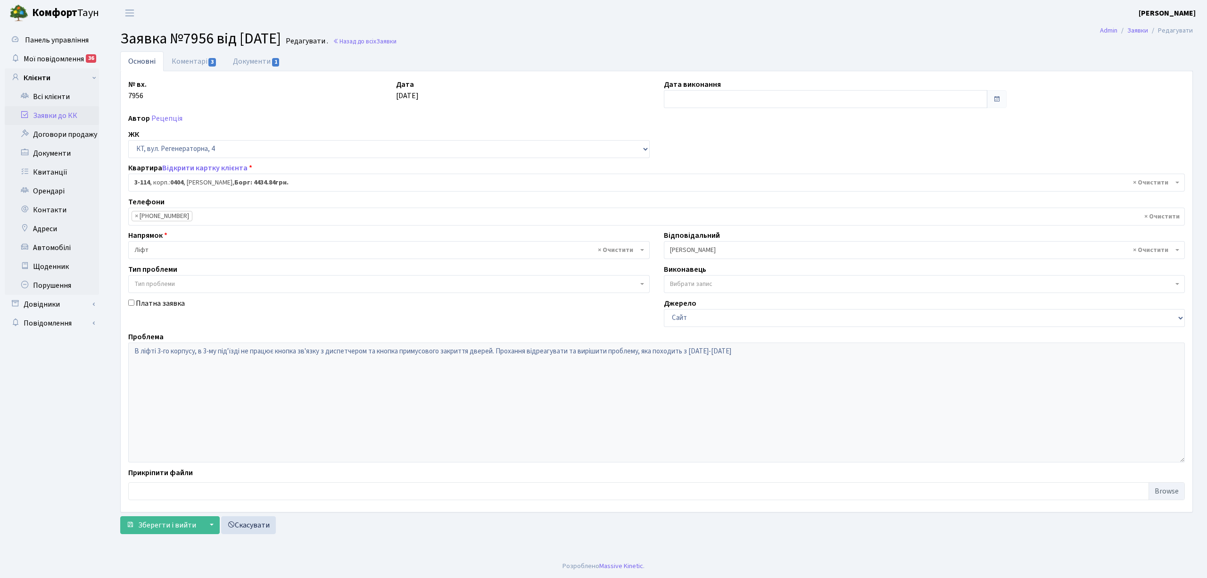
select select "923"
click at [186, 63] on link "Коментарі 3" at bounding box center [194, 60] width 61 height 19
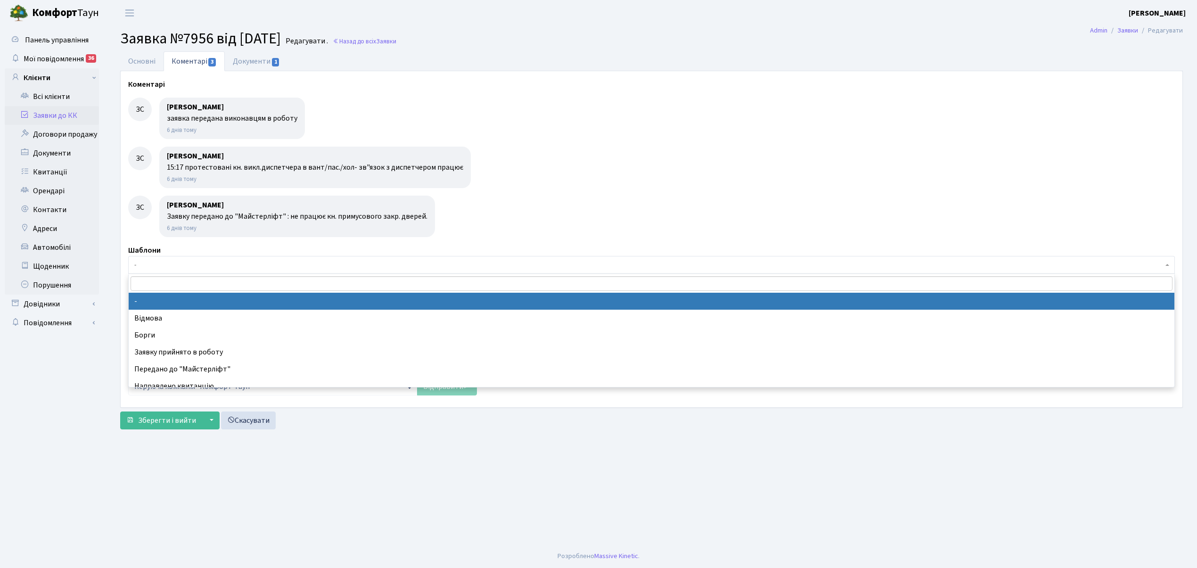
click at [150, 266] on span "-" at bounding box center [648, 264] width 1029 height 9
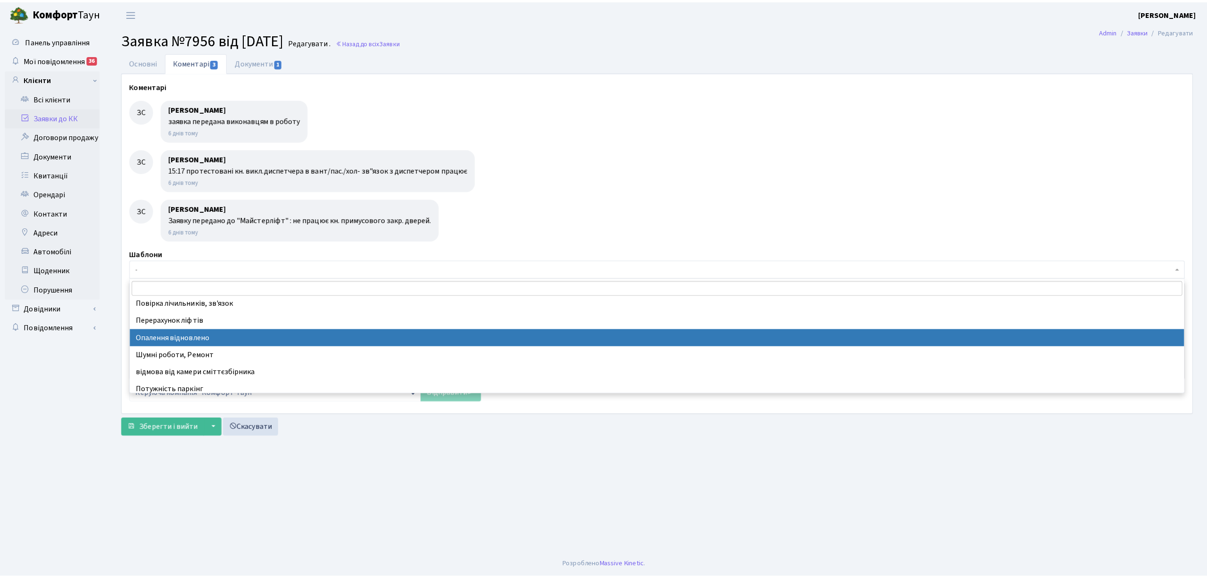
scroll to position [398, 0]
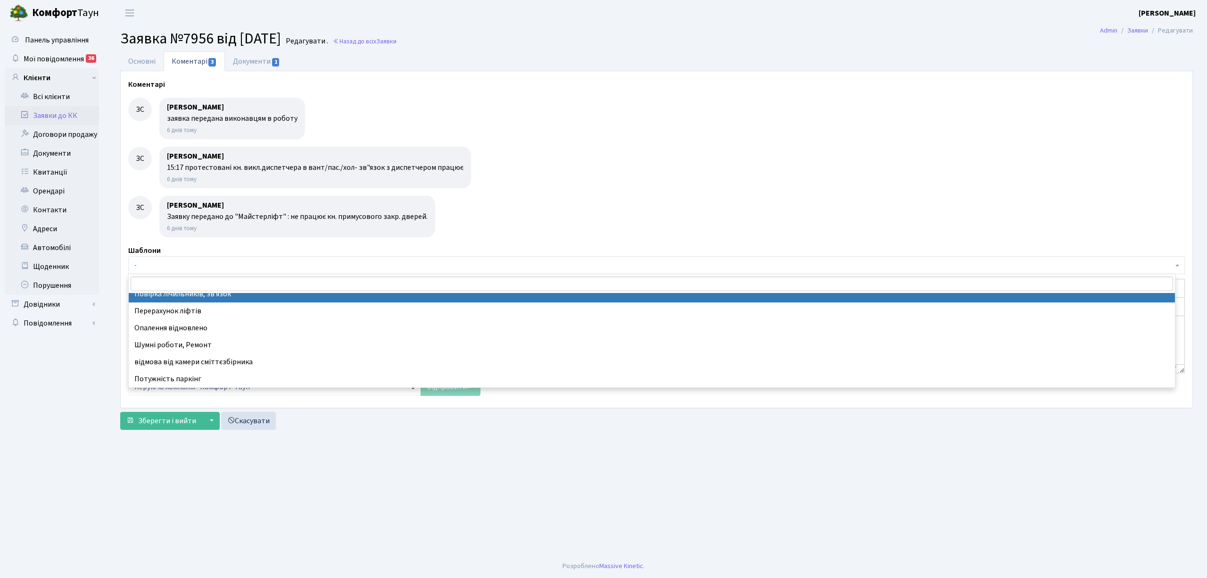
click at [190, 246] on div "Шаблони - Відмова [PERSON_NAME] прийнято в роботу Передано до "Майстерліфт" Нап…" at bounding box center [656, 259] width 1056 height 29
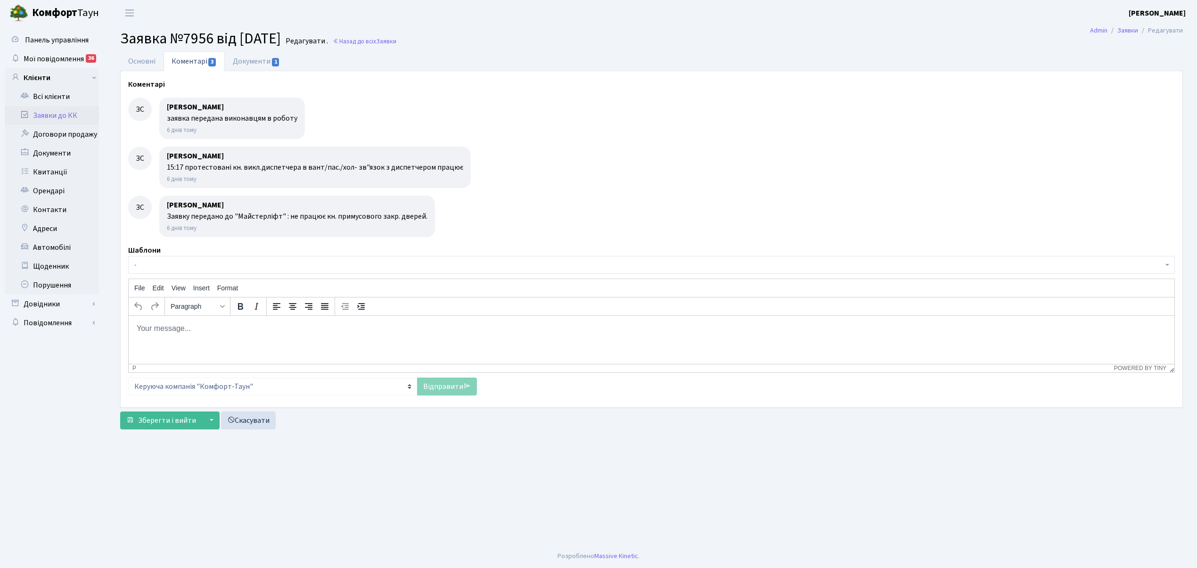
click at [155, 263] on span "-" at bounding box center [648, 264] width 1029 height 9
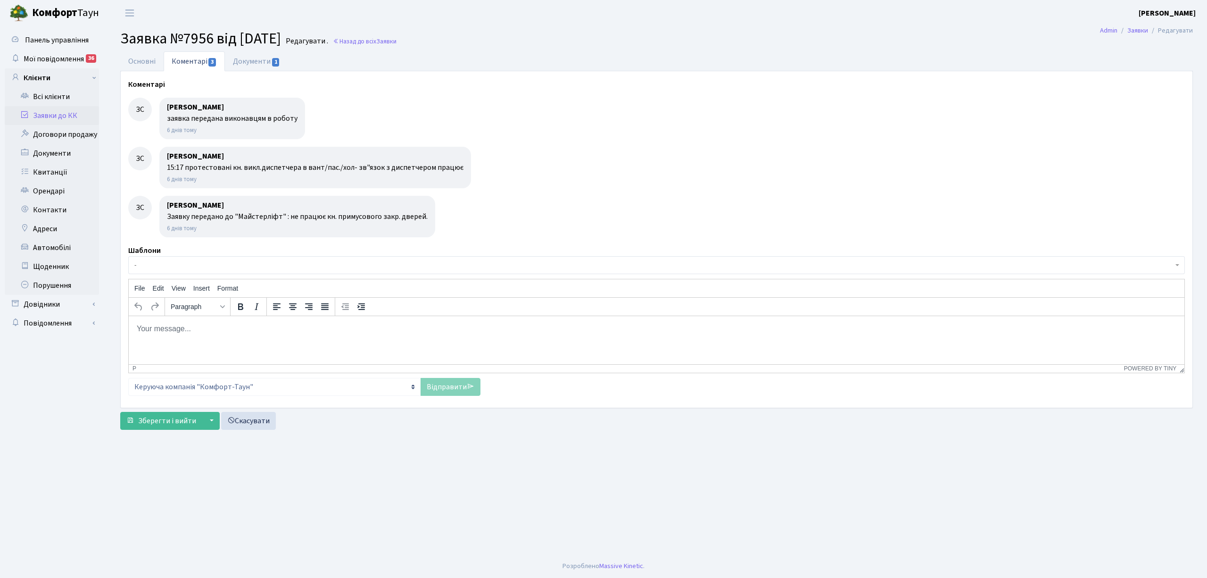
click at [254, 247] on div "Шаблони - Відмова Борги Заявку прийнято в роботу Передано до "Майстерліфт" Напр…" at bounding box center [656, 259] width 1056 height 29
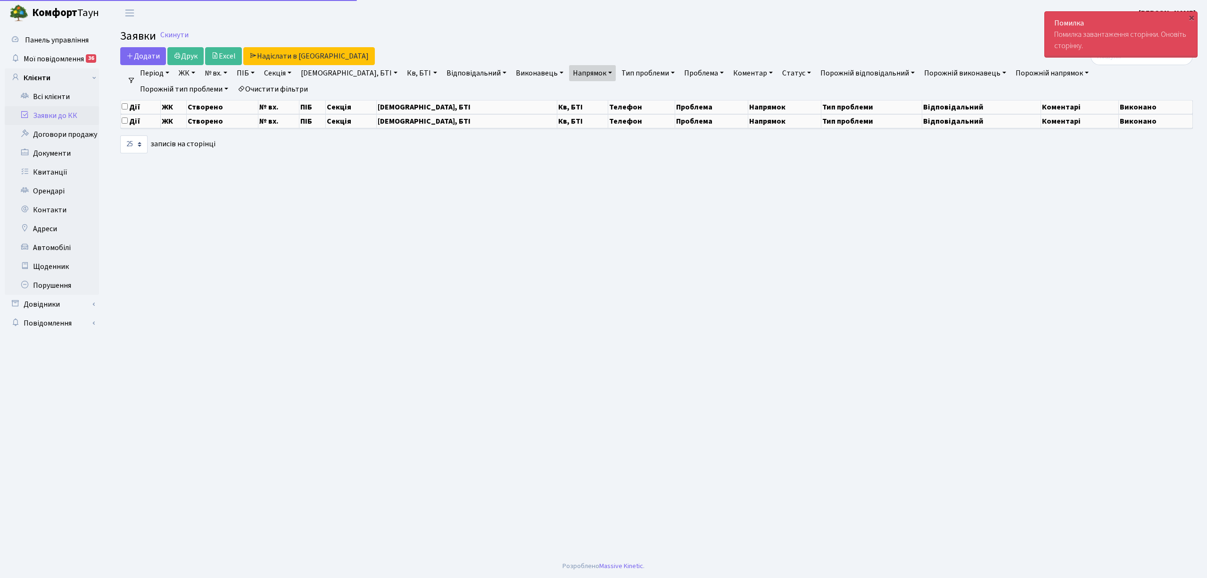
select select "25"
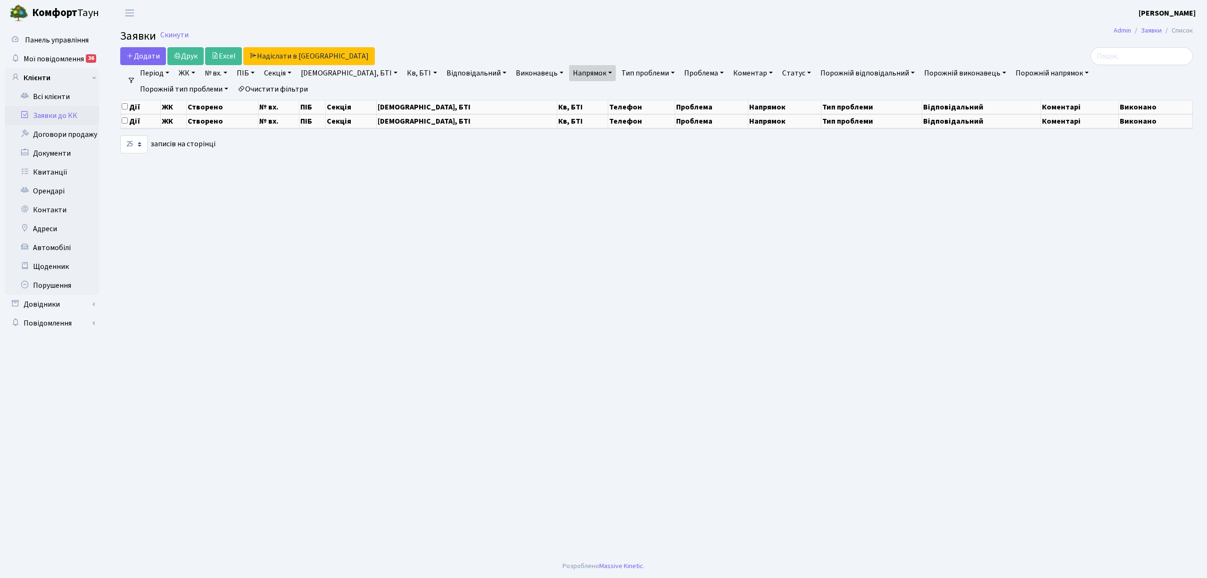
click at [569, 71] on link "Напрямок" at bounding box center [592, 73] width 47 height 16
click at [571, 143] on li "Ліфт" at bounding box center [628, 138] width 114 height 17
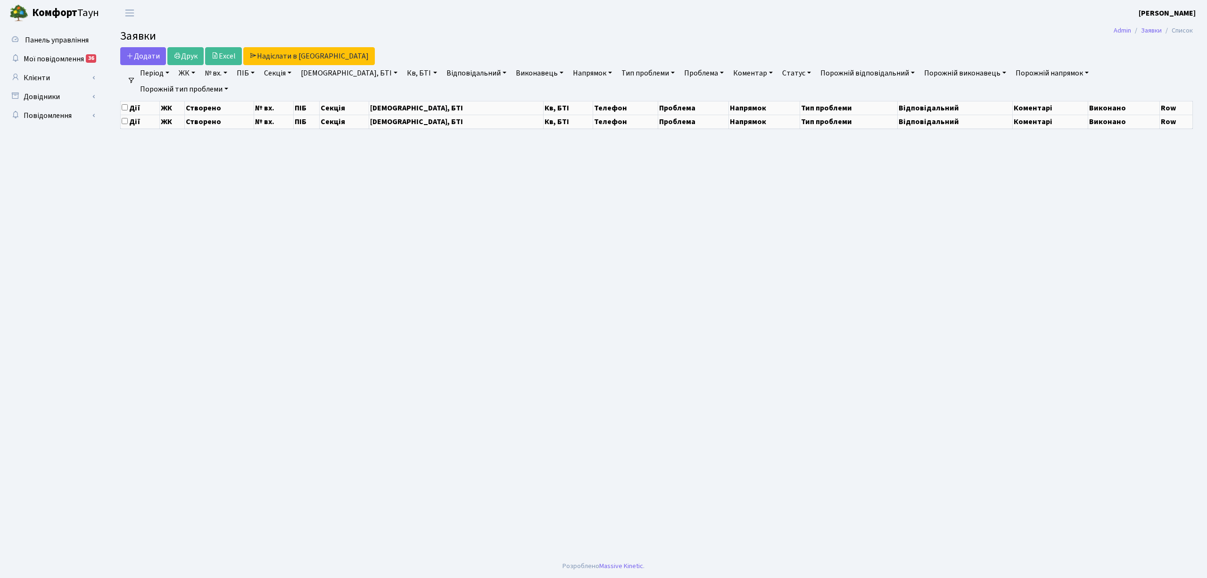
select select "25"
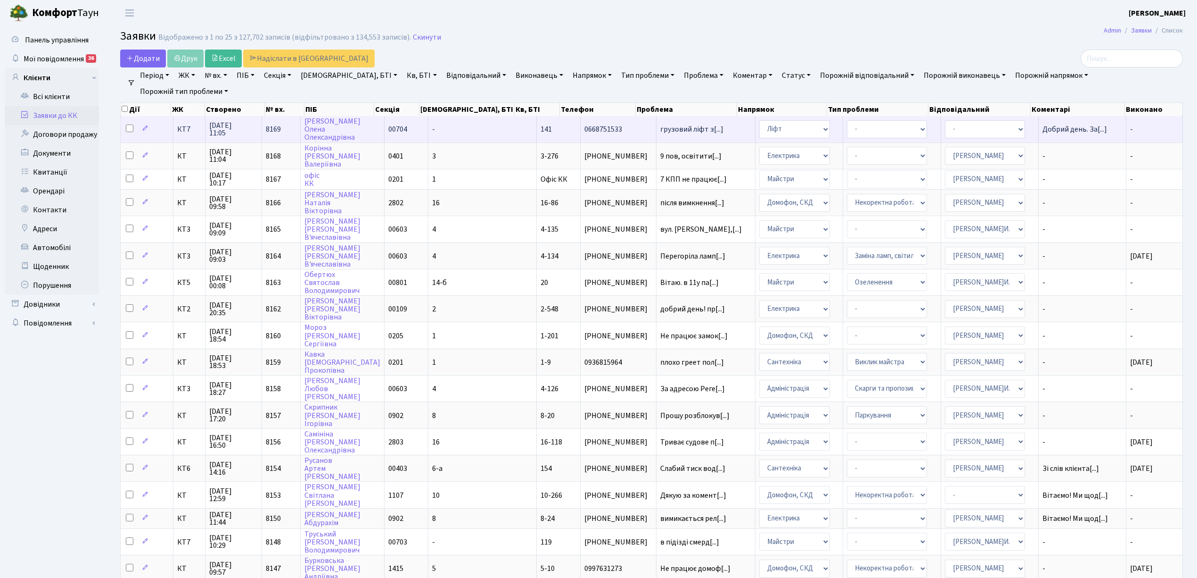
click at [457, 131] on td "-" at bounding box center [483, 129] width 108 height 26
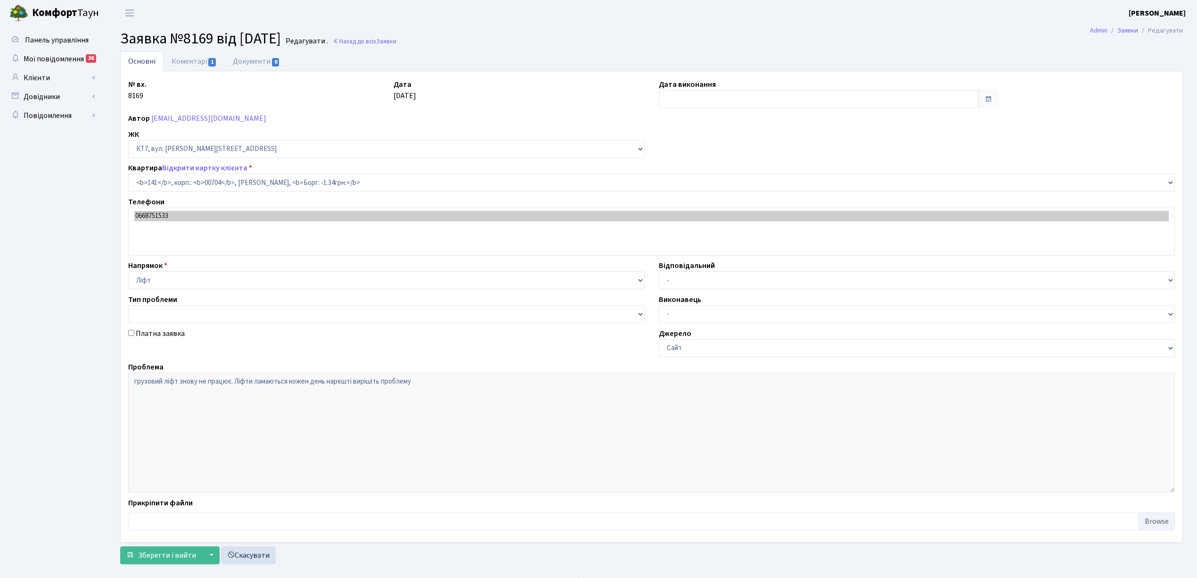
select select "18544"
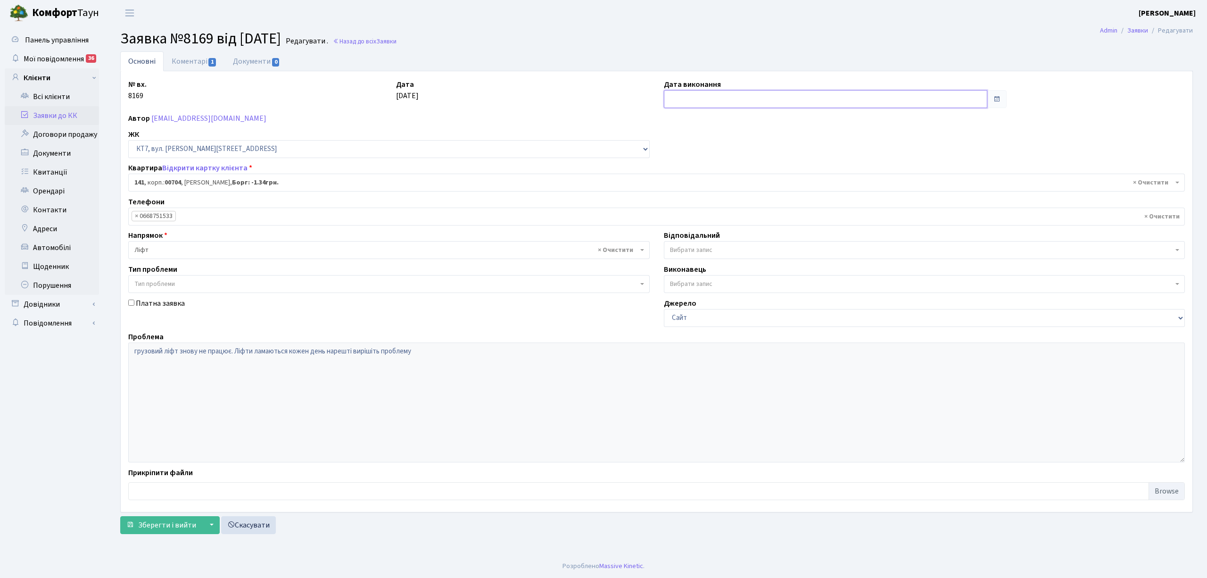
click at [711, 100] on input "text" at bounding box center [825, 99] width 323 height 18
click at [729, 193] on td "19" at bounding box center [730, 190] width 14 height 14
type input "[DATE]"
click at [197, 62] on link "Коментарі 1" at bounding box center [194, 60] width 61 height 19
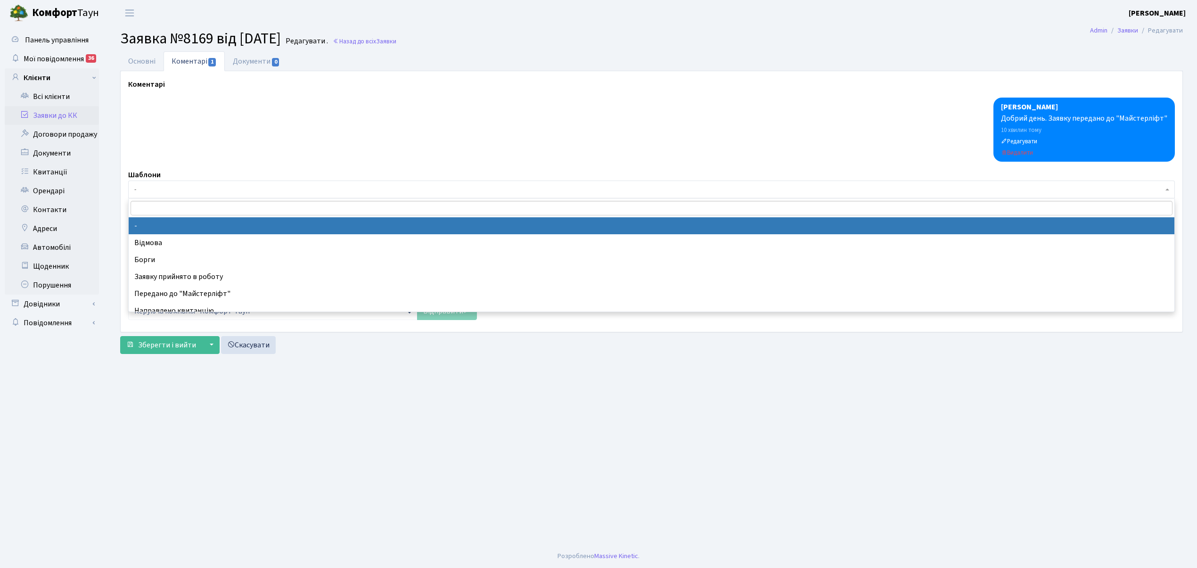
click at [155, 193] on span "-" at bounding box center [648, 189] width 1029 height 9
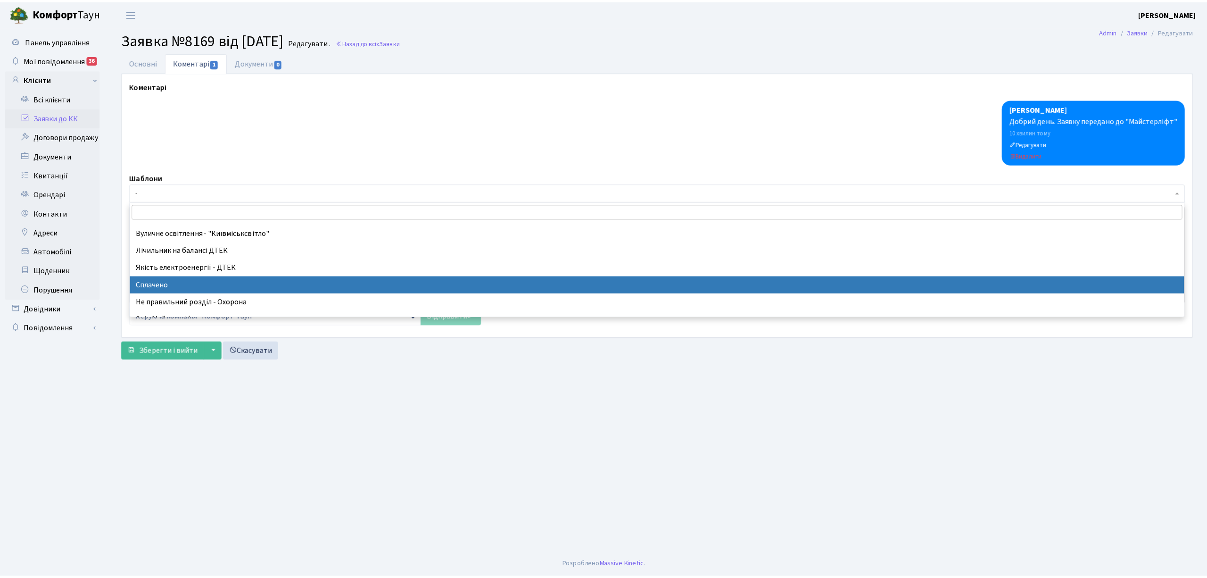
scroll to position [189, 0]
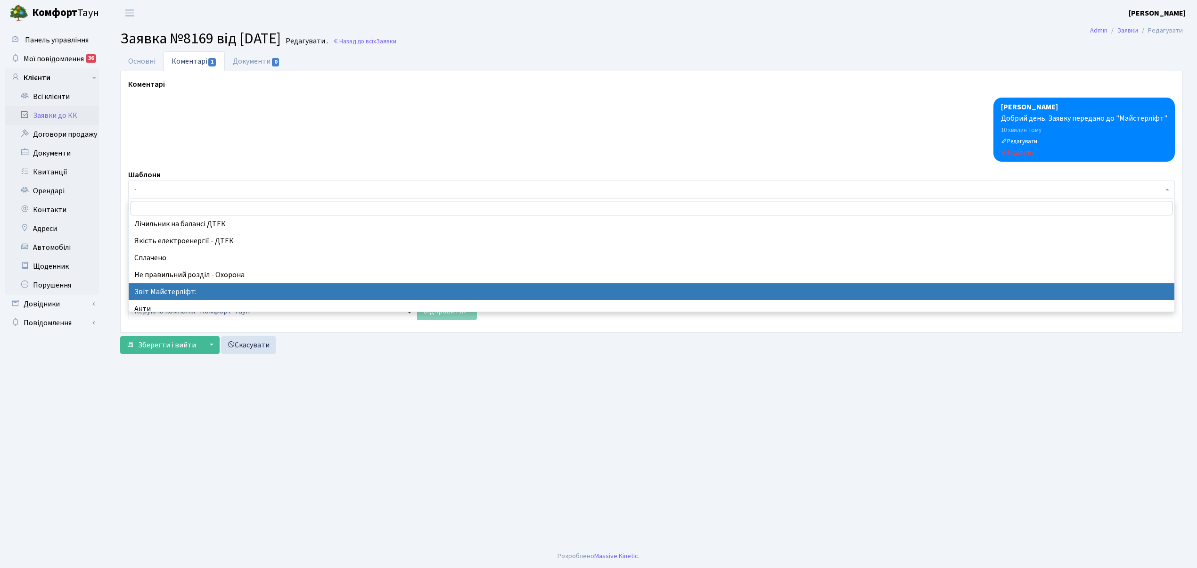
select select "37"
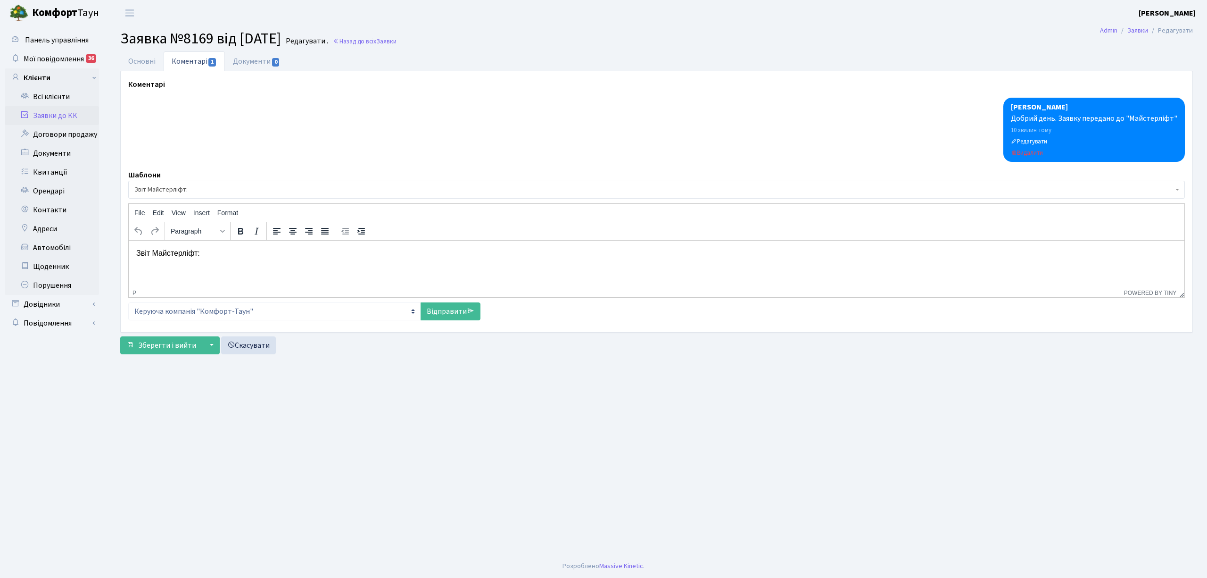
click at [220, 248] on p "Звіт Майстерліфт:" at bounding box center [656, 253] width 1040 height 10
drag, startPoint x: 201, startPoint y: 249, endPoint x: 207, endPoint y: 257, distance: 10.0
click at [207, 257] on p "Звіт Майстерліфт: по приходу механіка ліф" at bounding box center [656, 253] width 1040 height 10
click at [303, 250] on p "Звіт Майстерліфт: на час приходу механіка ліф" at bounding box center [656, 253] width 1040 height 10
click at [446, 310] on link "Відправити" at bounding box center [451, 311] width 60 height 18
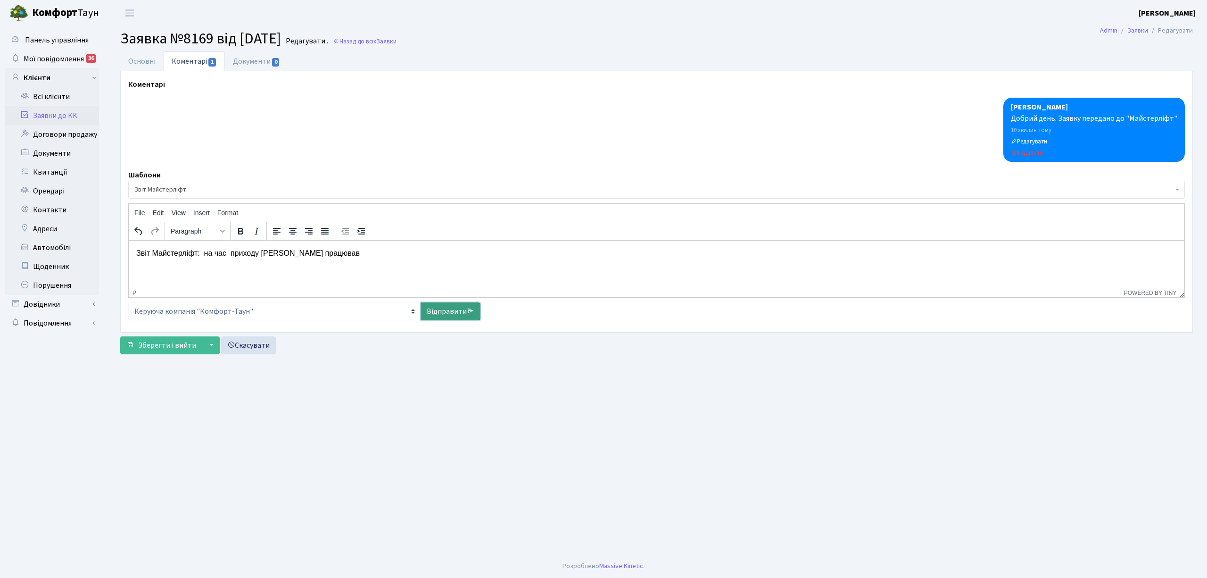
select select
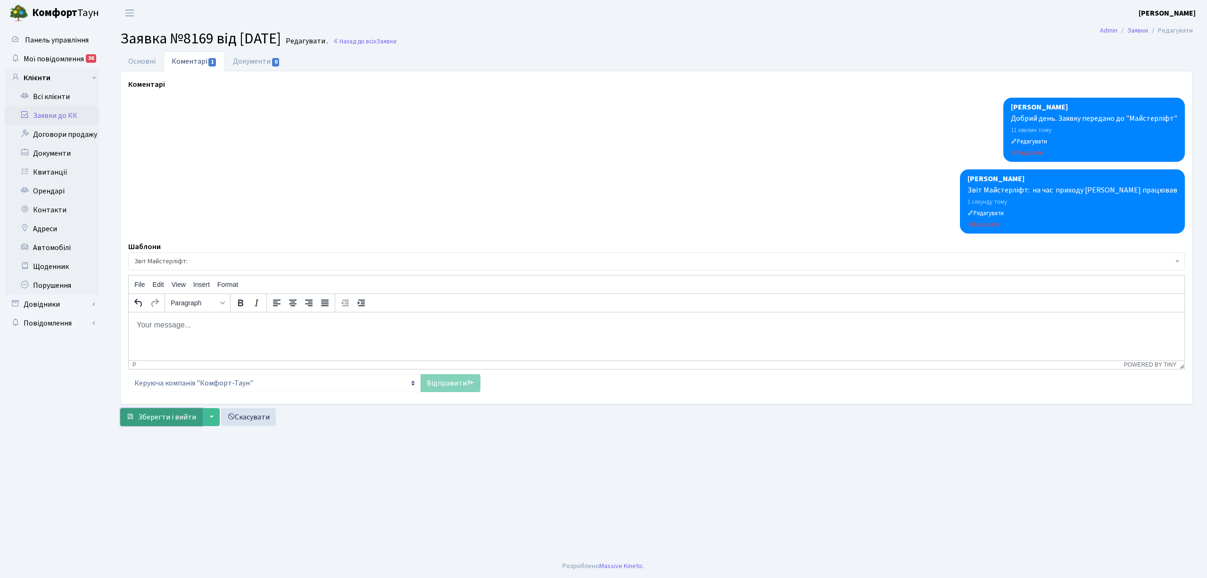
click at [166, 419] on span "Зберегти і вийти" at bounding box center [167, 417] width 58 height 10
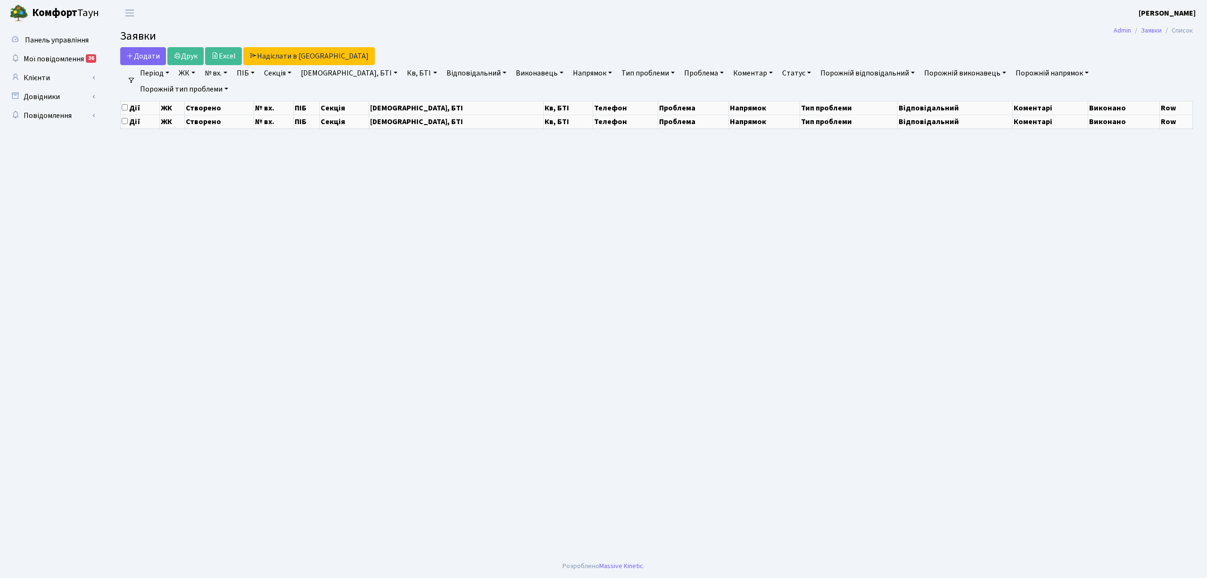
select select "25"
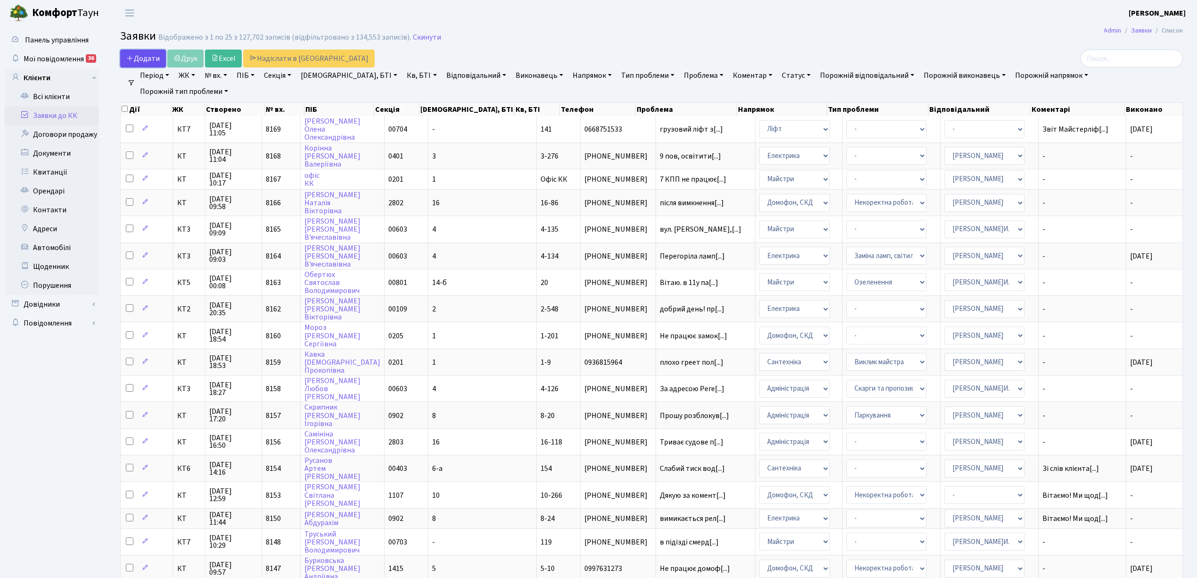
click at [148, 59] on span "Додати" at bounding box center [142, 58] width 33 height 10
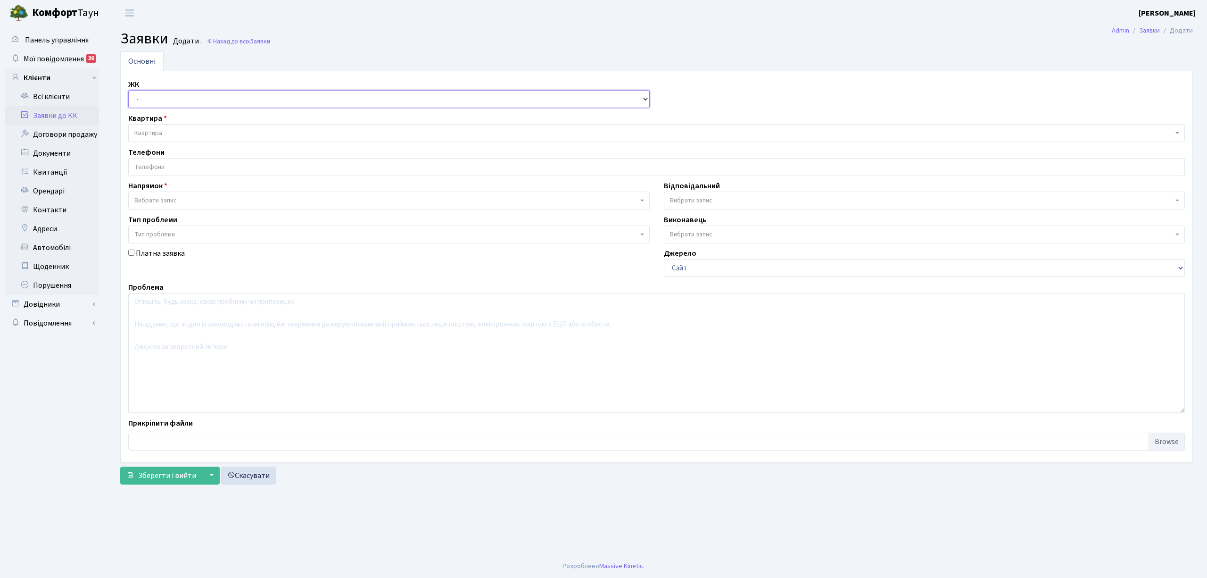
click at [142, 101] on select "- КТ, вул. Регенераторна, 4 КТ2, просп. [STREET_ADDRESS] [STREET_ADDRESS] [PERS…" at bounding box center [388, 99] width 521 height 18
select select "295"
click at [128, 91] on select "- КТ, вул. Регенераторна, 4 КТ2, просп. [STREET_ADDRESS] [STREET_ADDRESS] [PERS…" at bounding box center [388, 99] width 521 height 18
select select
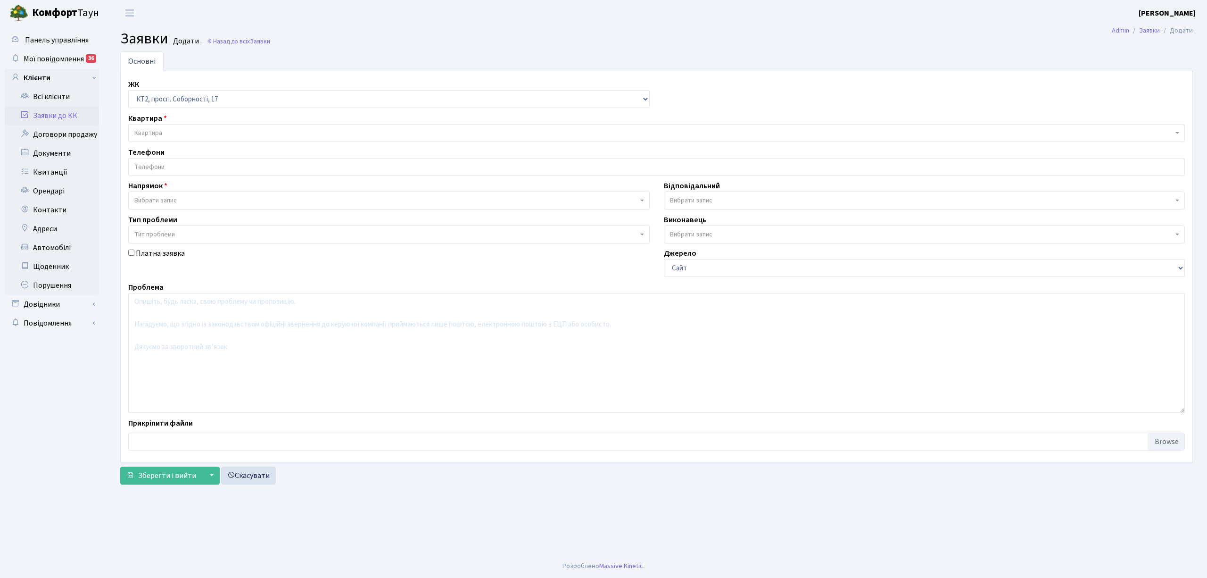
click at [178, 127] on span "Квартира" at bounding box center [656, 133] width 1056 height 18
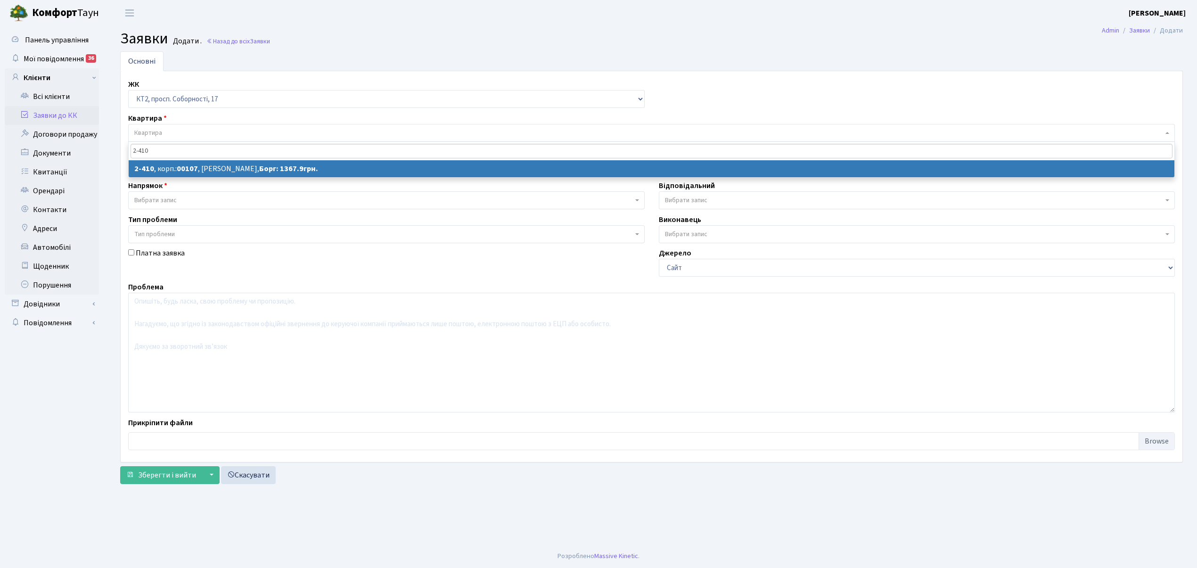
type input "2-410"
select select
select select "15455"
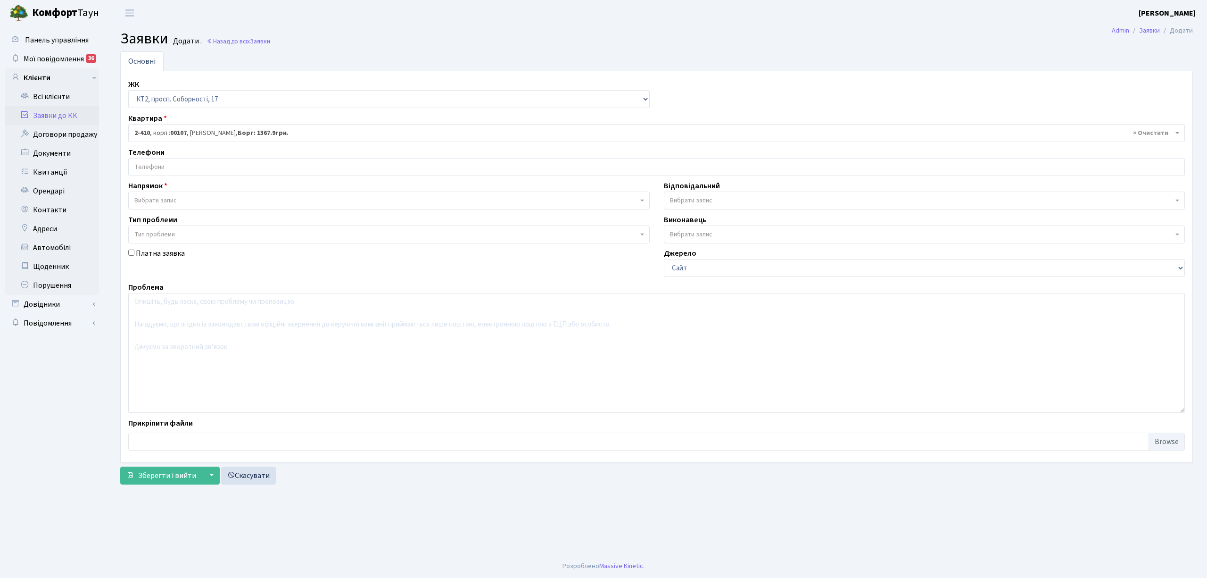
click at [251, 171] on input "search" at bounding box center [657, 166] width 1056 height 17
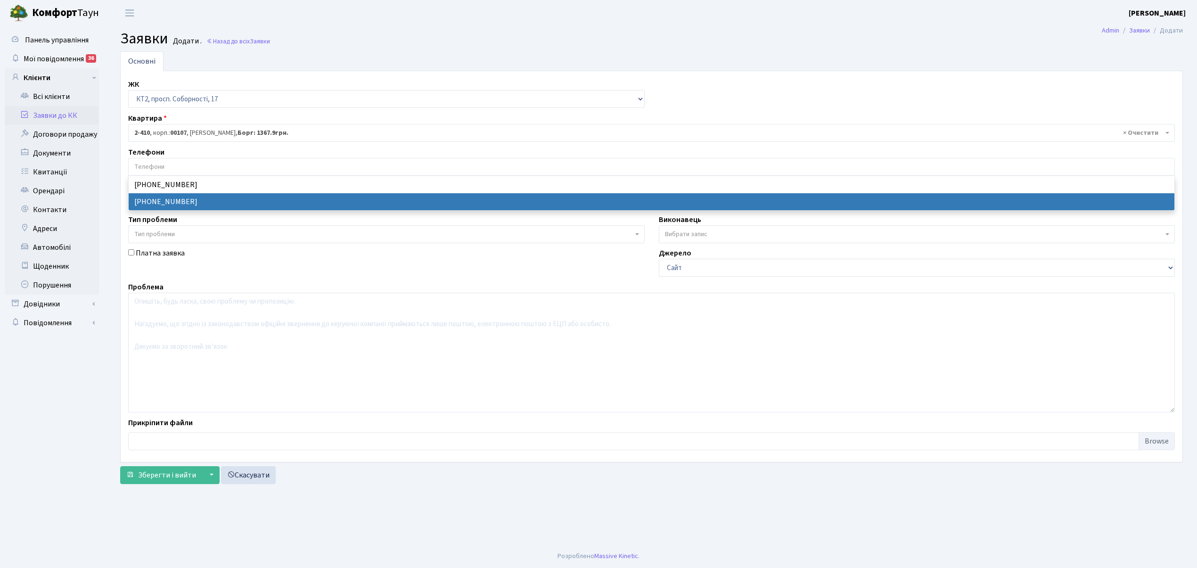
select select "30100"
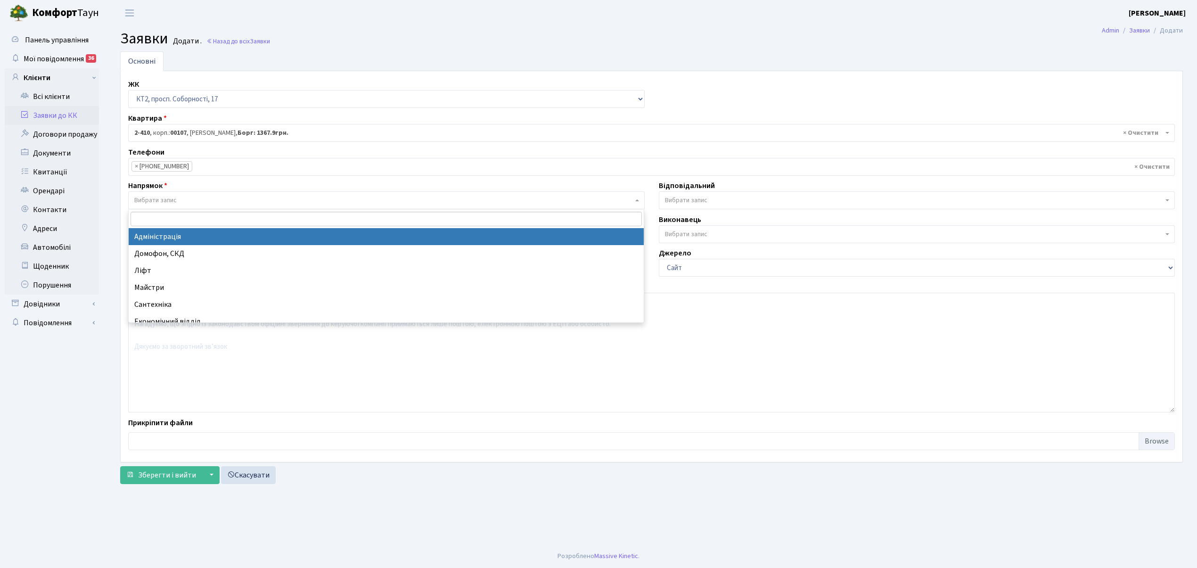
click at [232, 200] on span "Вибрати запис" at bounding box center [383, 200] width 499 height 9
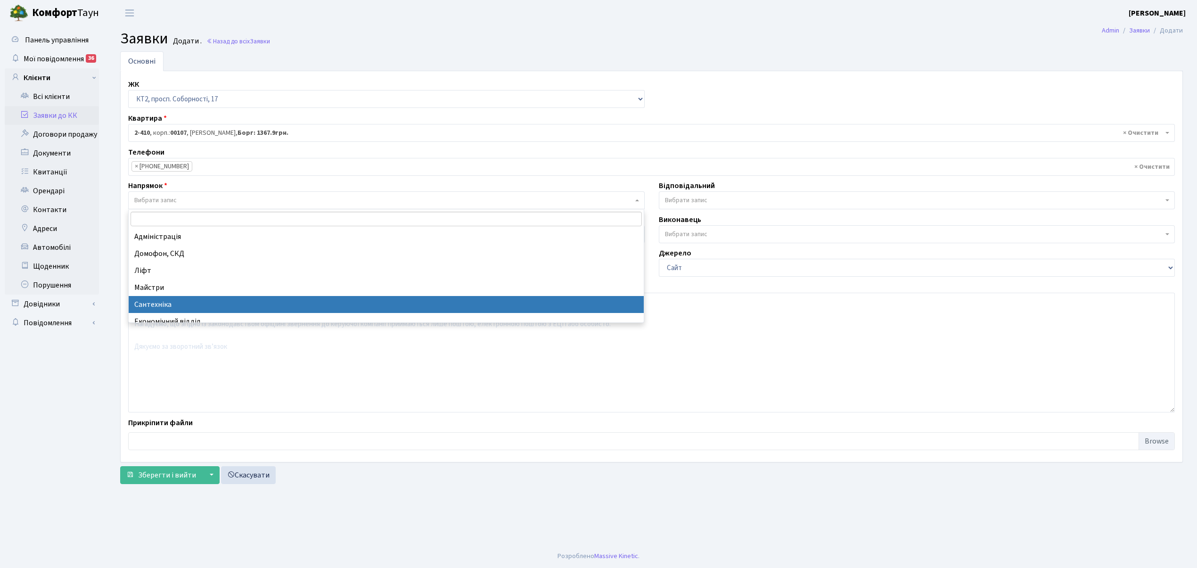
scroll to position [63, 0]
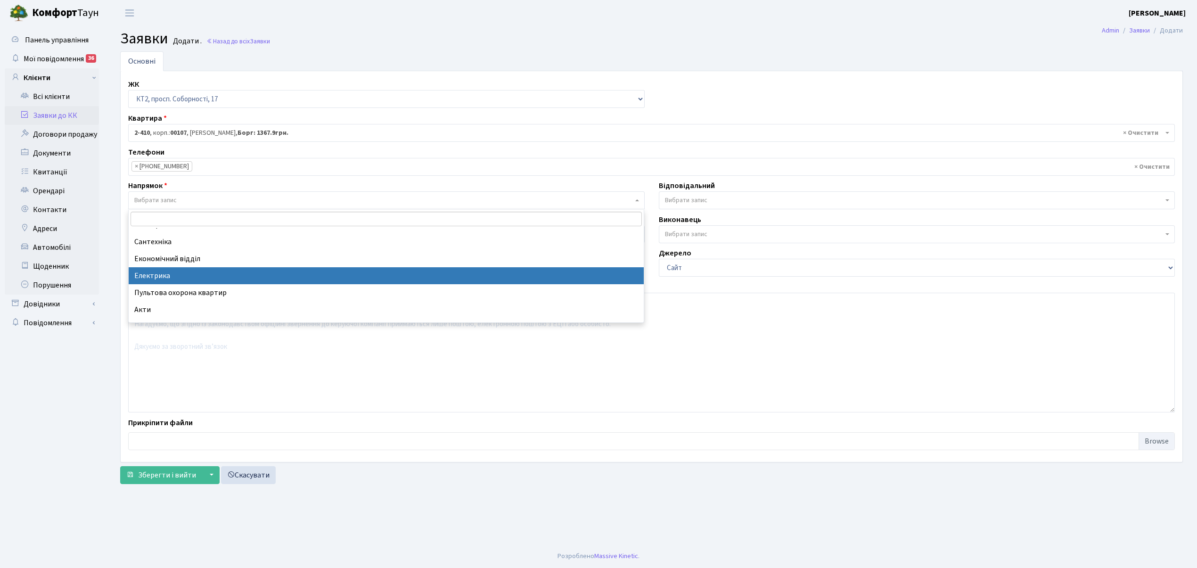
select select "3"
select select
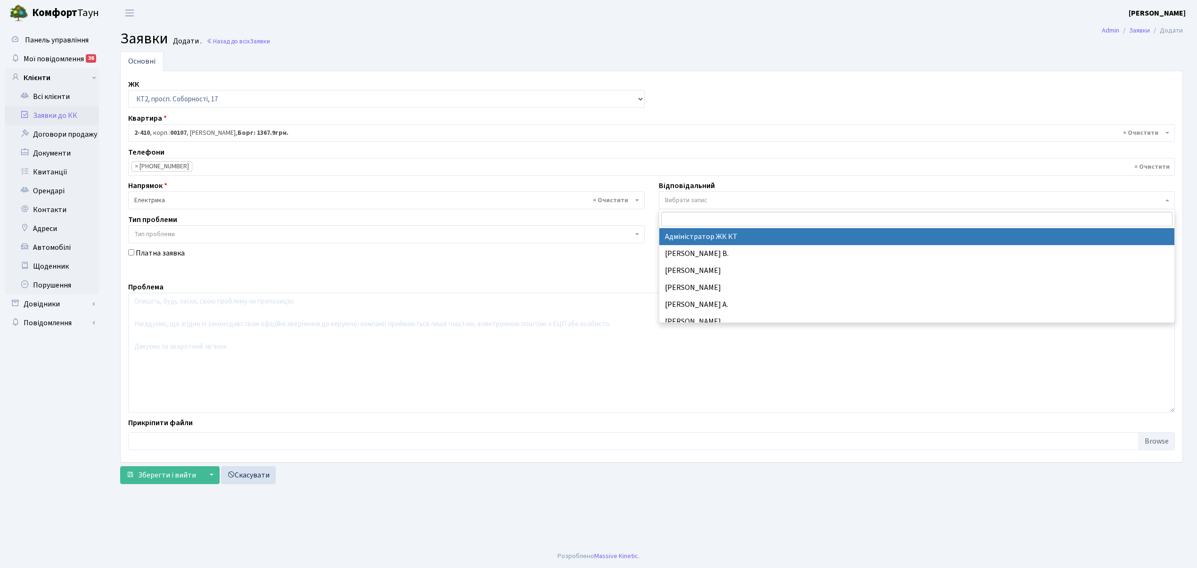
click at [709, 202] on span "Вибрати запис" at bounding box center [914, 200] width 499 height 9
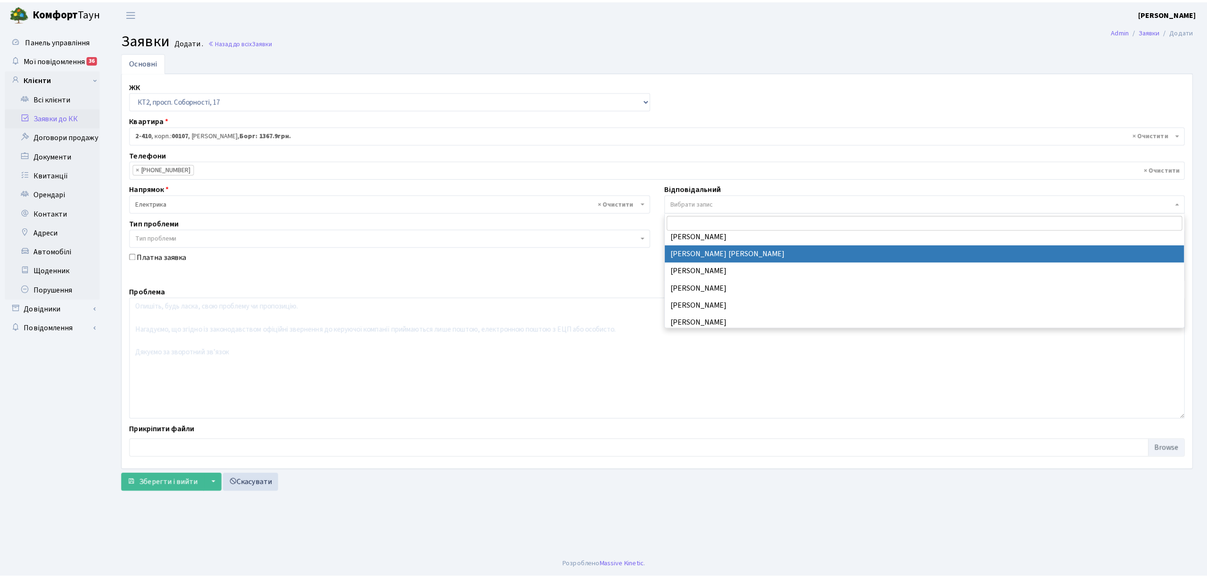
scroll to position [125, 0]
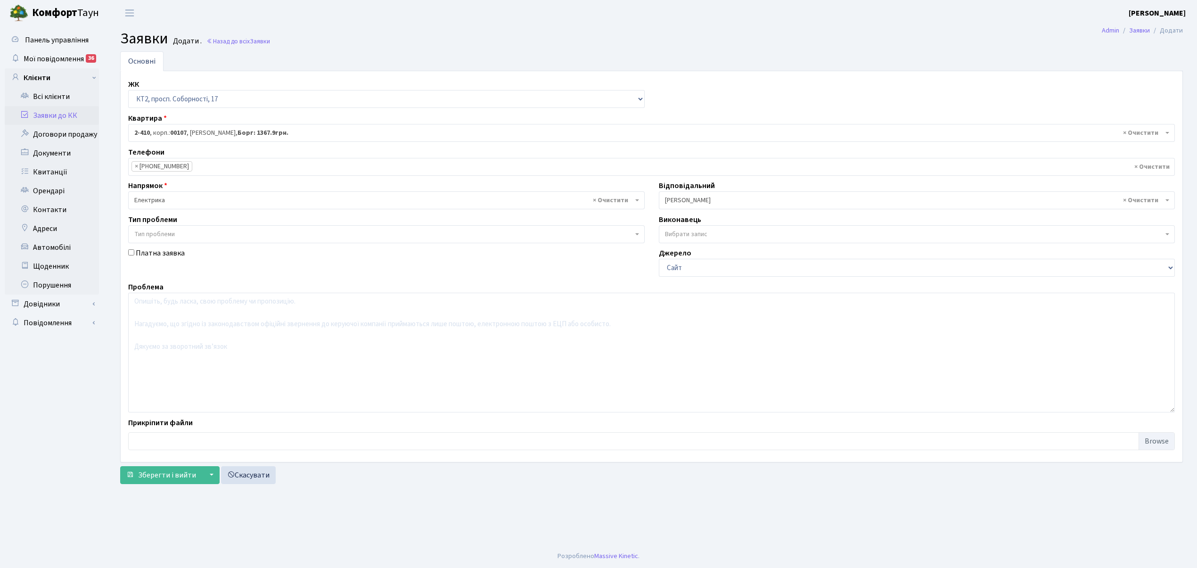
select select "22"
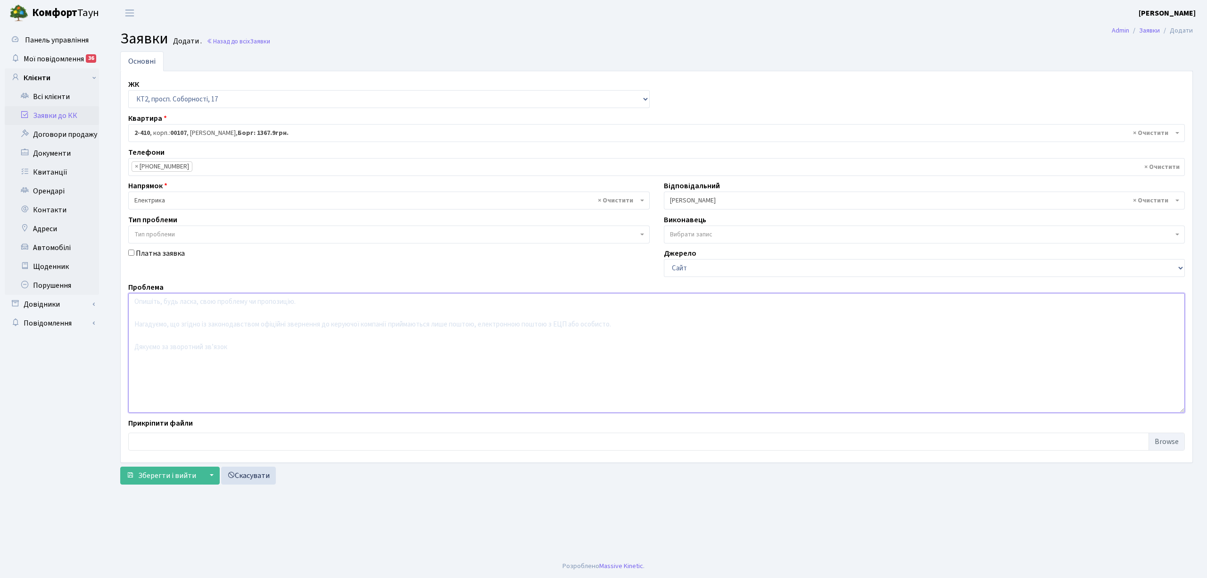
click at [143, 297] on textarea at bounding box center [656, 353] width 1056 height 120
type textarea "7 пар, 5 єт, замінити лампочку коло 410 кв."
click at [160, 478] on span "Зберегти і вийти" at bounding box center [167, 475] width 58 height 10
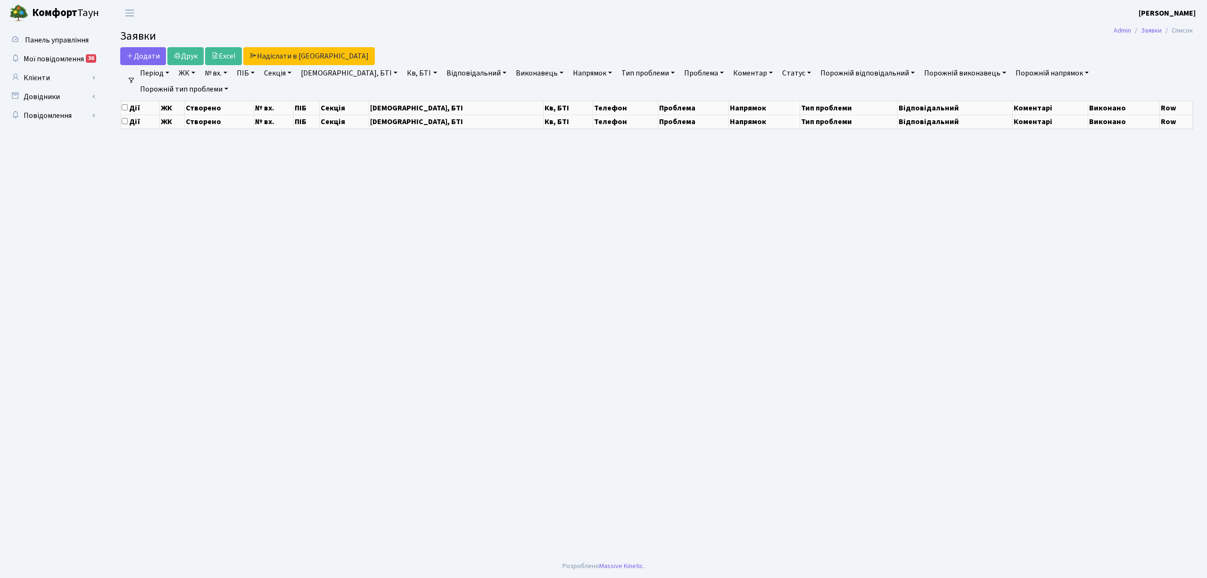
select select "25"
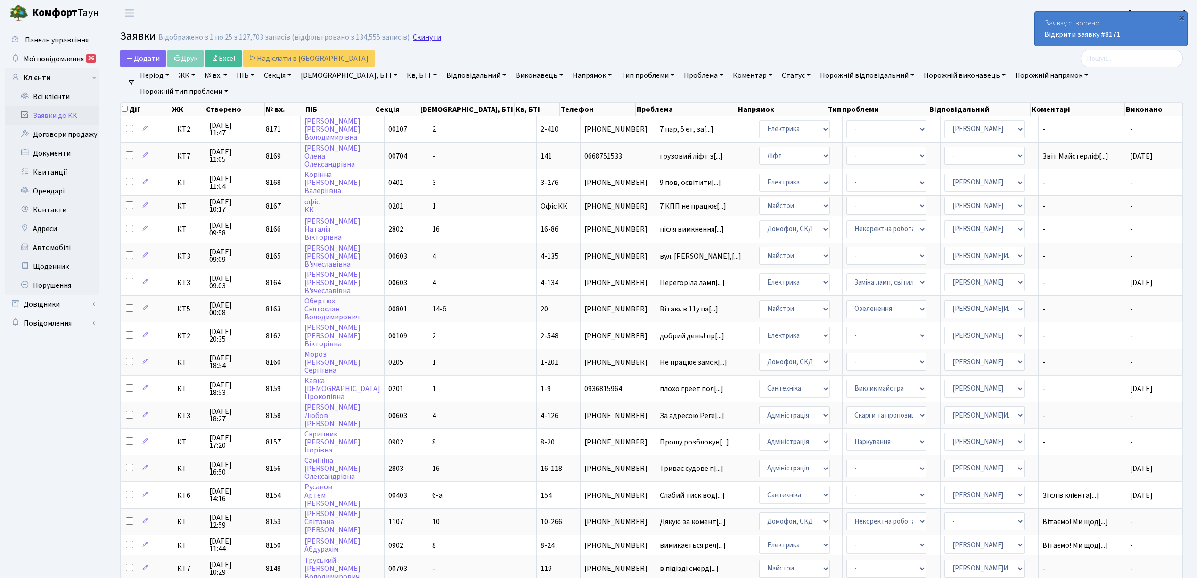
click at [419, 40] on link "Скинути" at bounding box center [427, 37] width 28 height 9
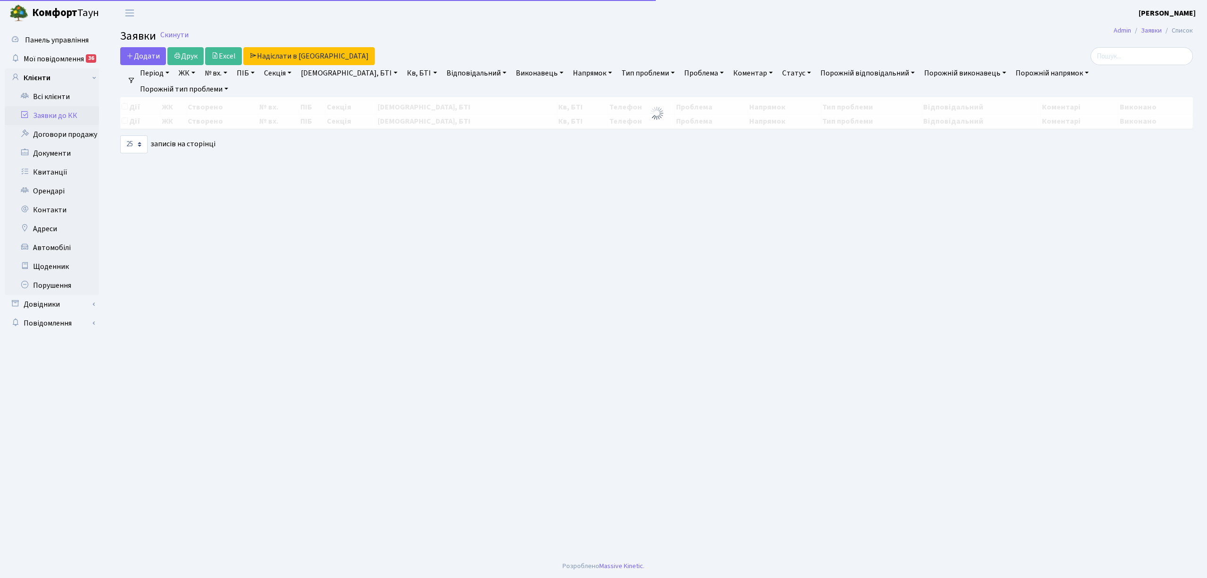
select select "25"
